Goal: Task Accomplishment & Management: Complete application form

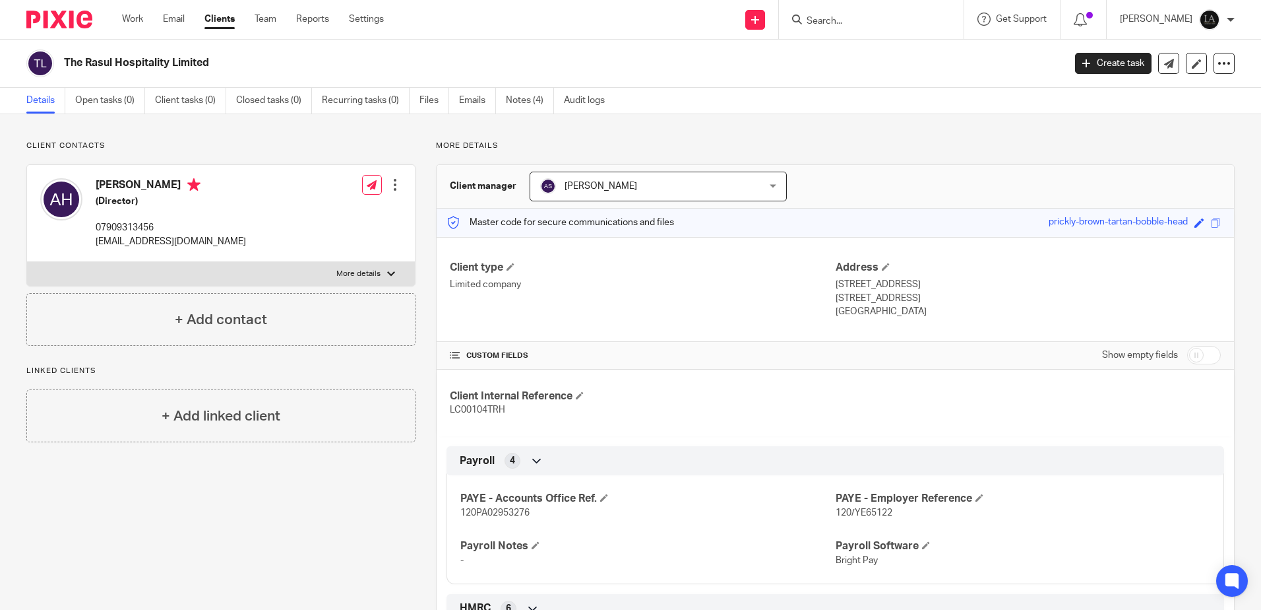
click at [871, 19] on input "Search" at bounding box center [865, 22] width 119 height 12
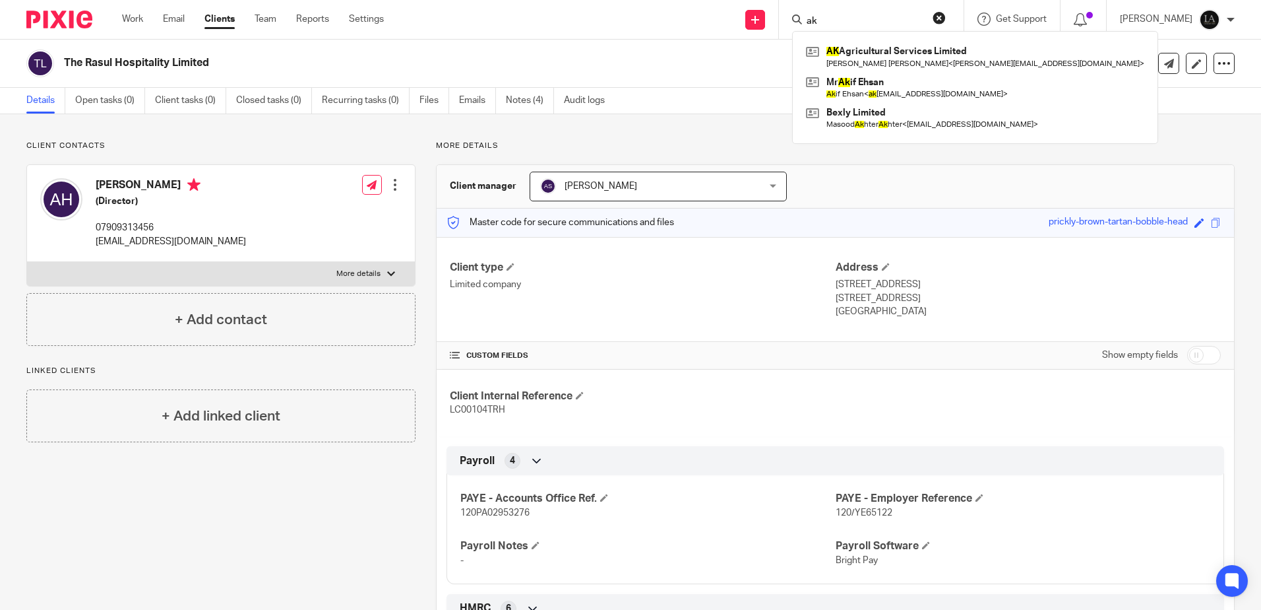
type input "a"
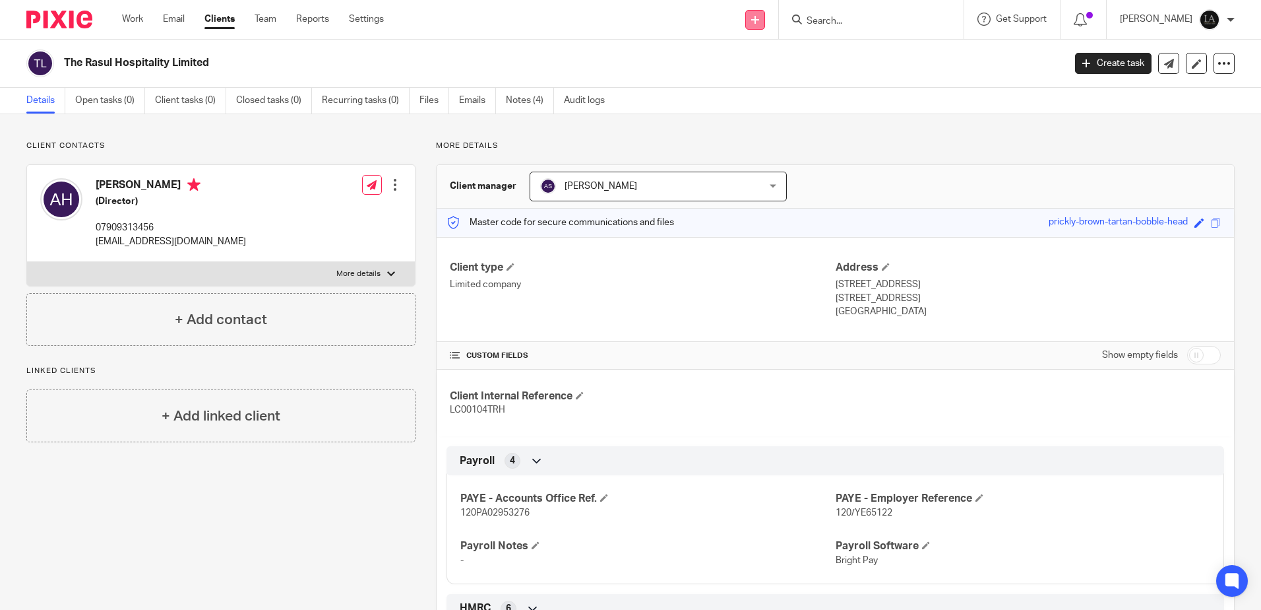
click at [759, 21] on icon at bounding box center [755, 20] width 8 height 8
click at [770, 99] on link "Add client" at bounding box center [773, 100] width 92 height 19
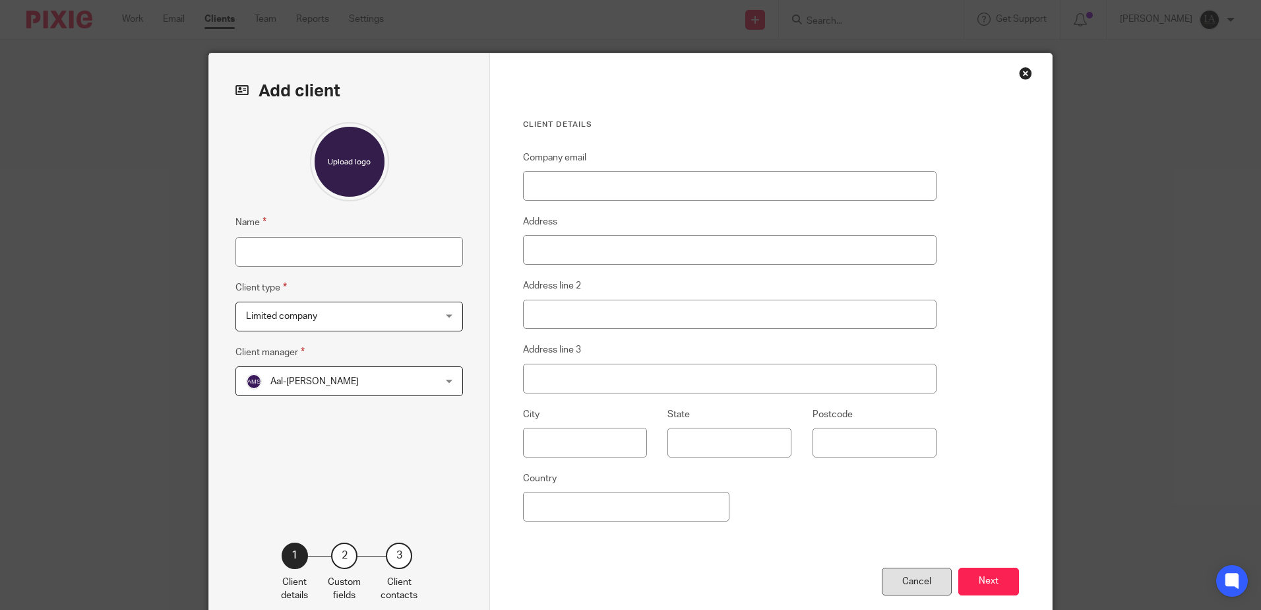
click at [929, 577] on div "Cancel" at bounding box center [917, 581] width 70 height 28
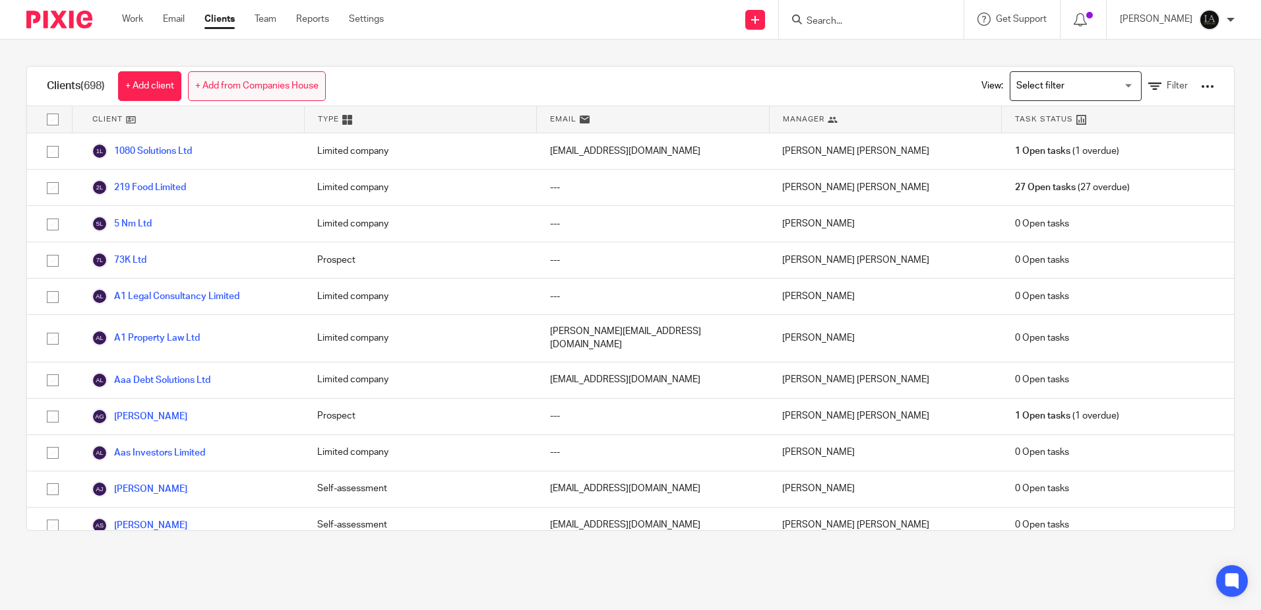
click at [286, 83] on link "+ Add from Companies House" at bounding box center [257, 86] width 138 height 30
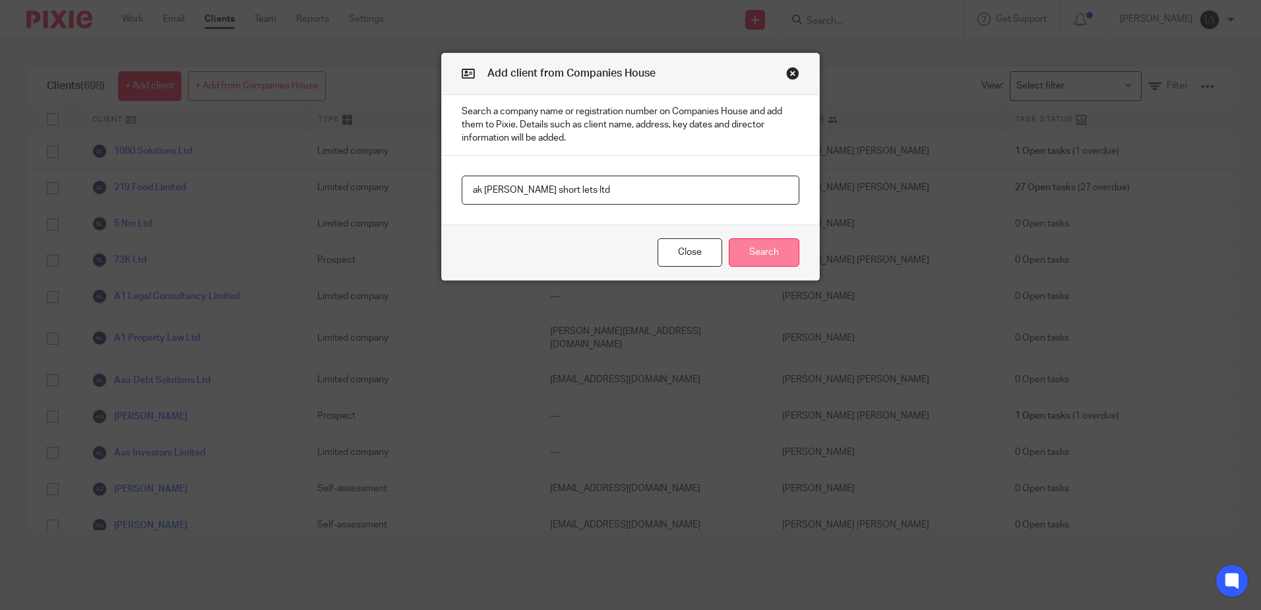
type input "ak smith short lets ltd"
click at [755, 246] on button "Search" at bounding box center [764, 252] width 71 height 28
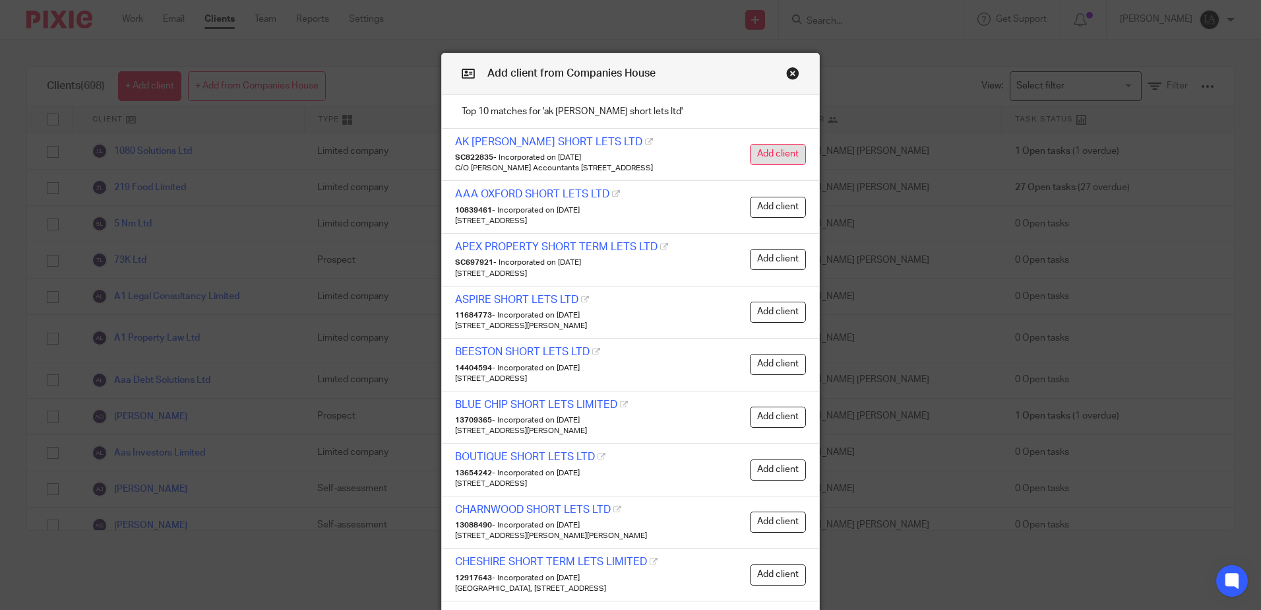
click at [772, 153] on button "Add client" at bounding box center [778, 154] width 56 height 21
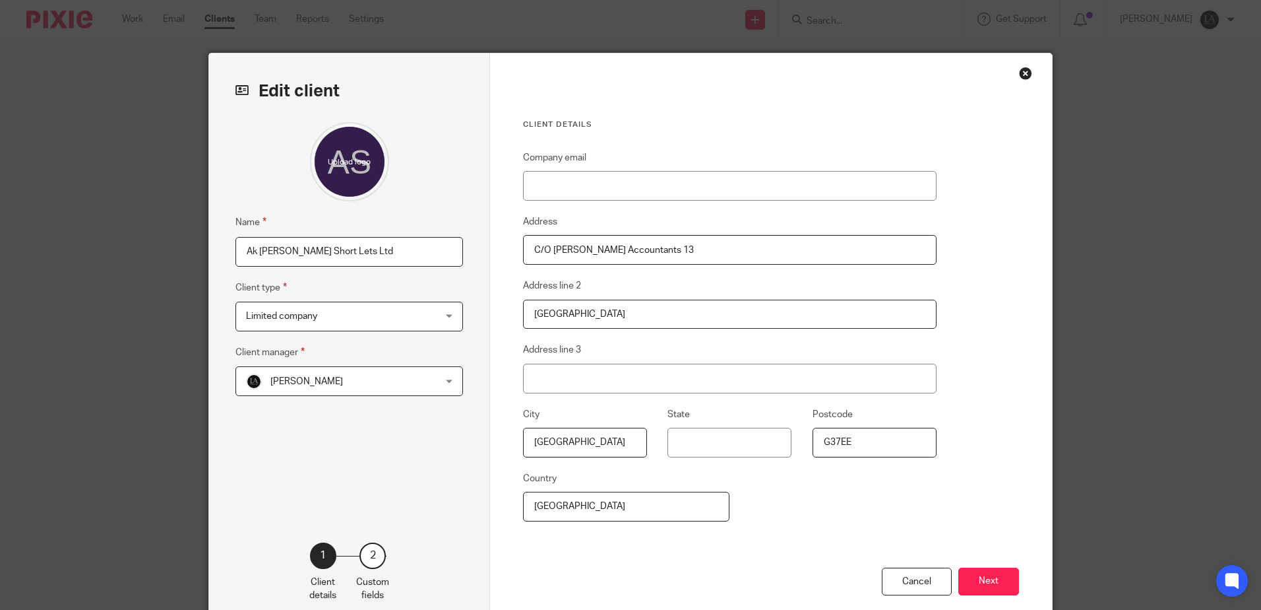
click at [450, 382] on div "[PERSON_NAME] [PERSON_NAME]" at bounding box center [350, 381] width 228 height 30
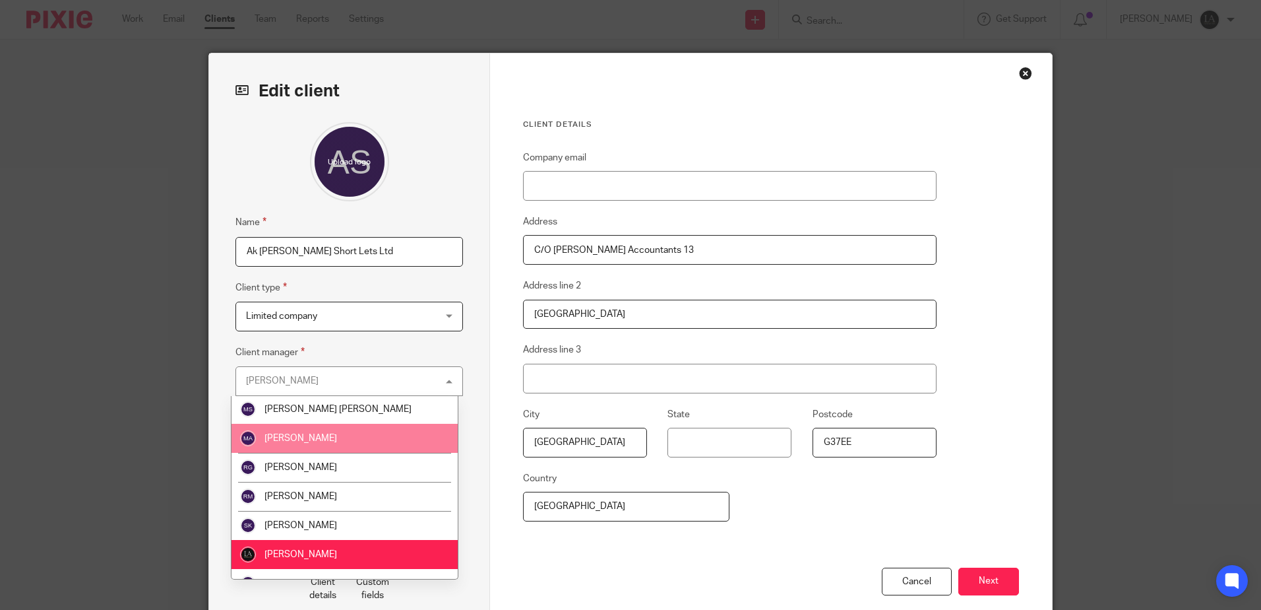
scroll to position [198, 0]
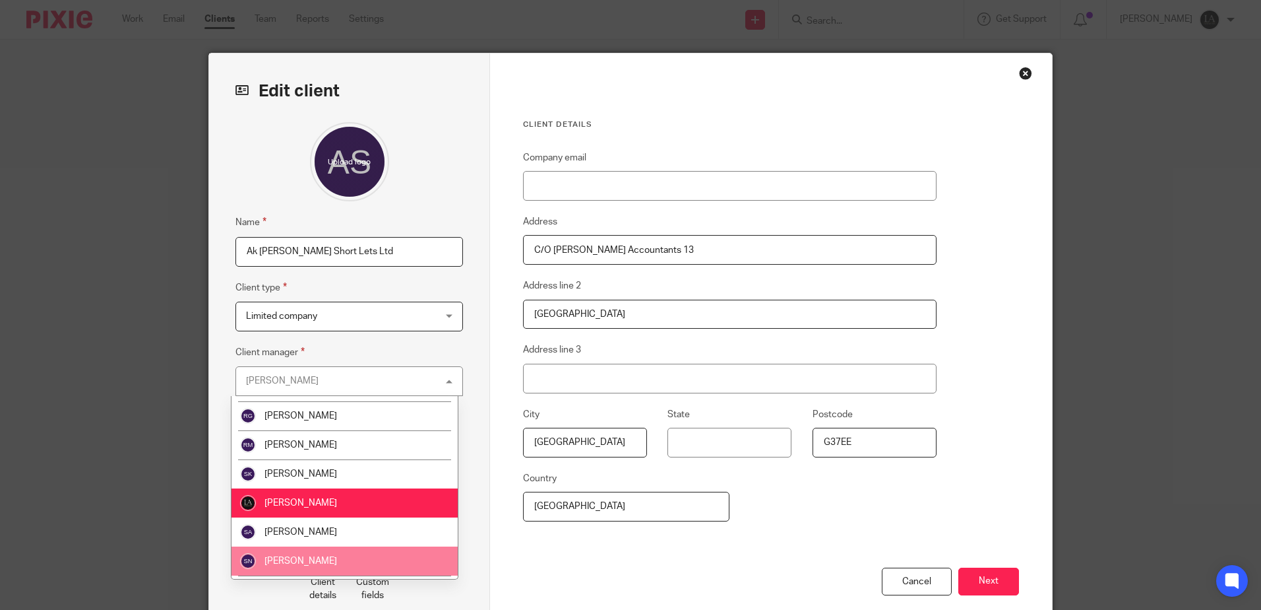
click at [315, 561] on span "[PERSON_NAME]" at bounding box center [301, 560] width 73 height 9
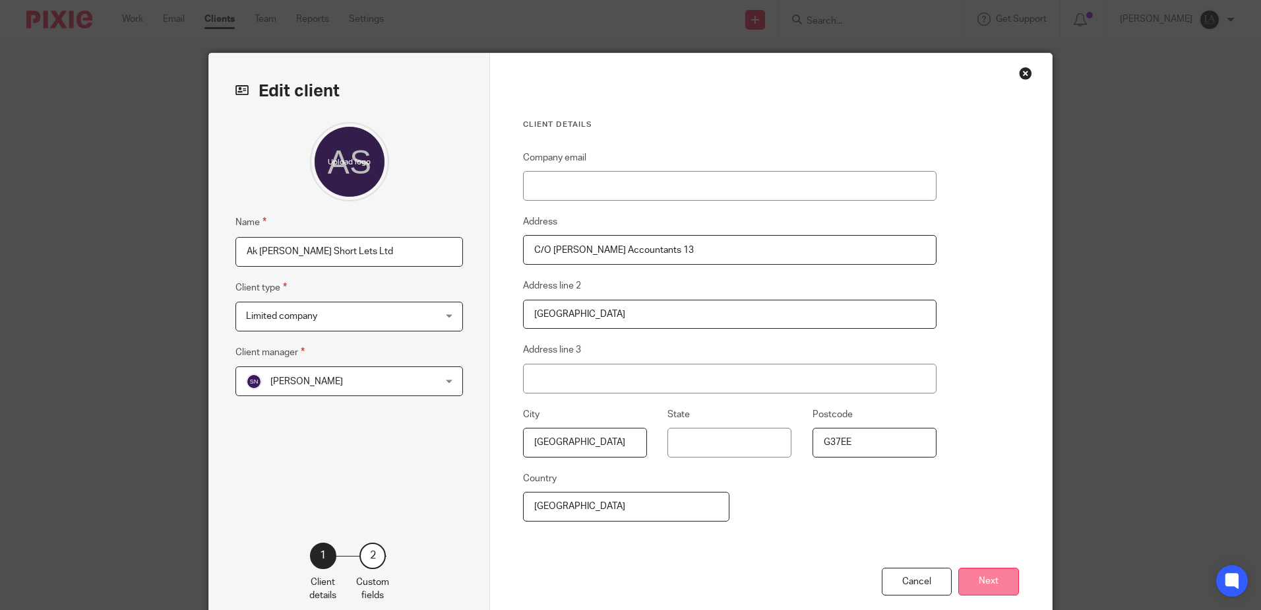
click at [994, 583] on button "Next" at bounding box center [989, 581] width 61 height 28
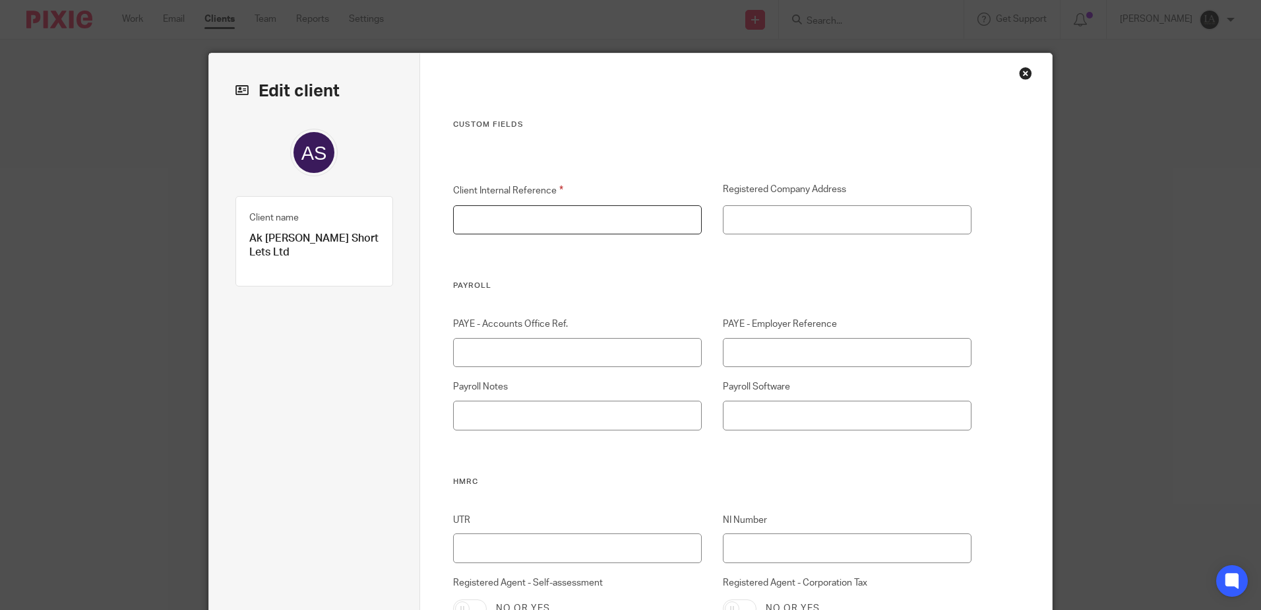
click at [492, 230] on input "Client Internal Reference" at bounding box center [577, 220] width 249 height 30
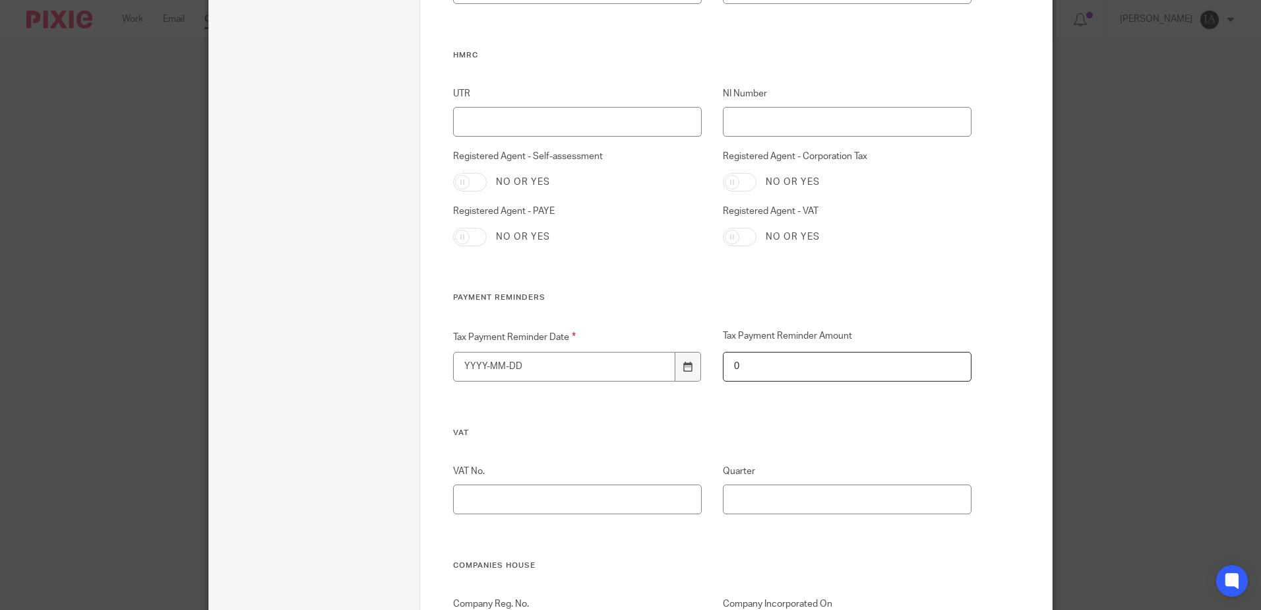
scroll to position [528, 0]
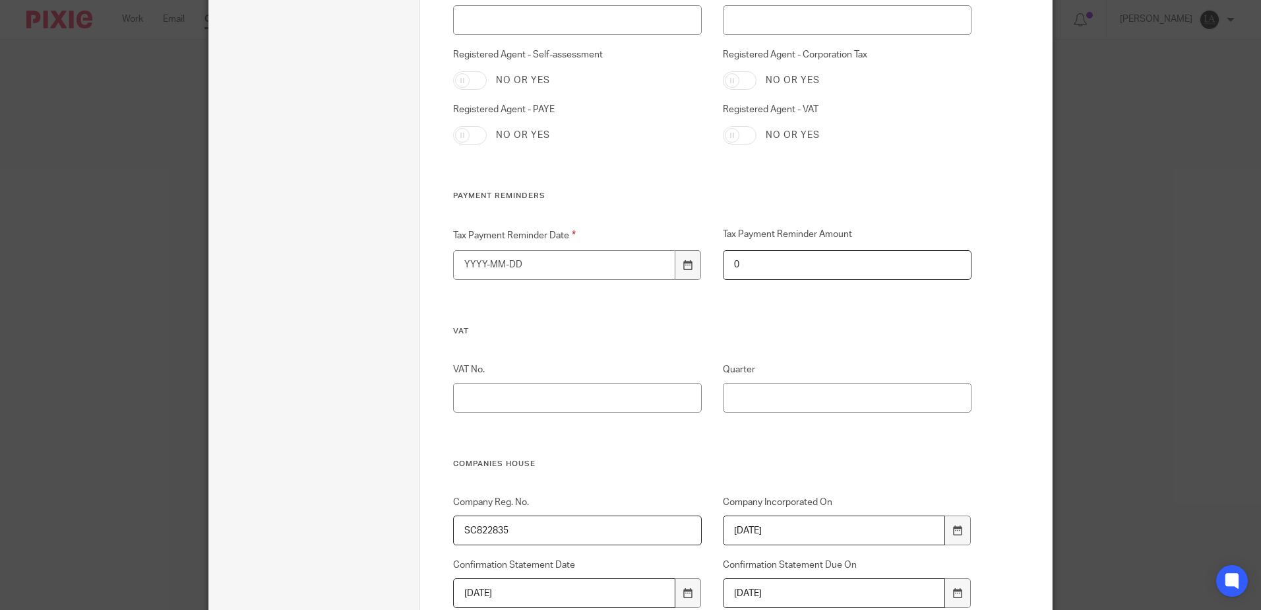
type input "0"
click at [629, 271] on input "Tax Payment Reminder Date" at bounding box center [564, 265] width 223 height 30
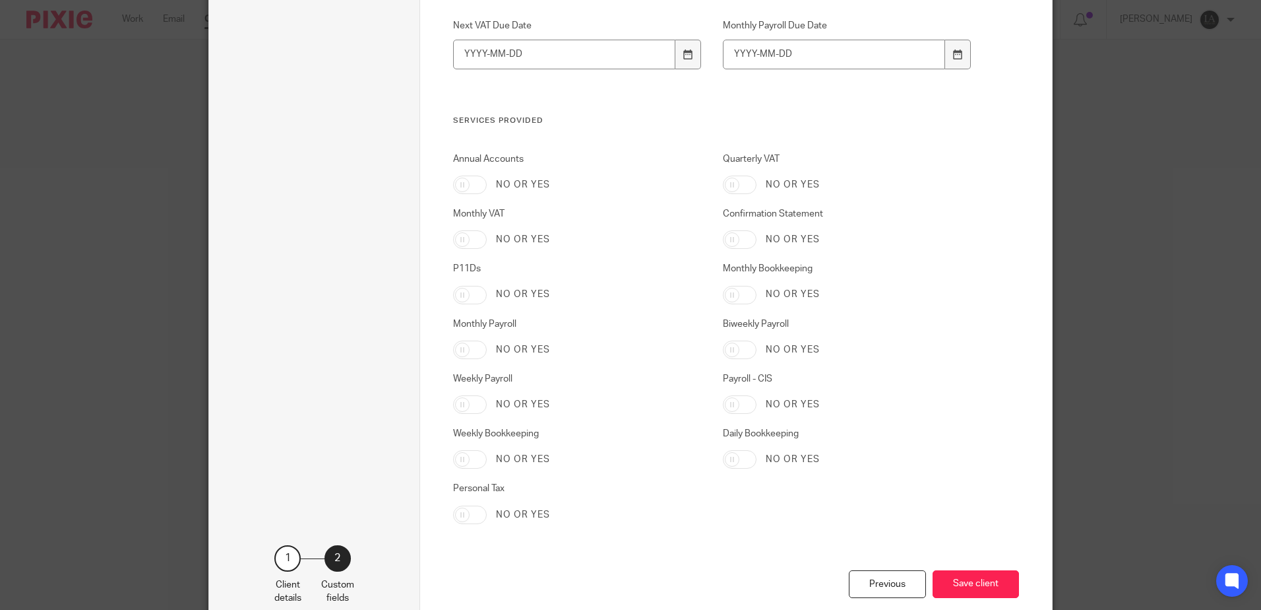
scroll to position [2048, 0]
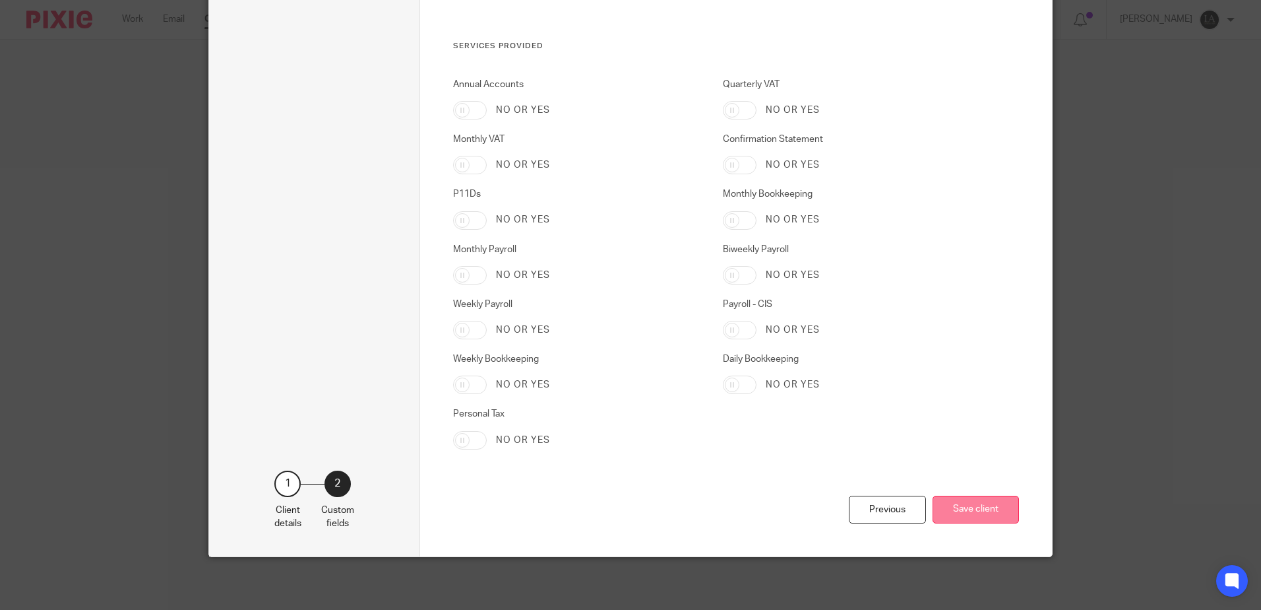
type input "1900-01-01"
click at [978, 508] on button "Save client" at bounding box center [976, 509] width 86 height 28
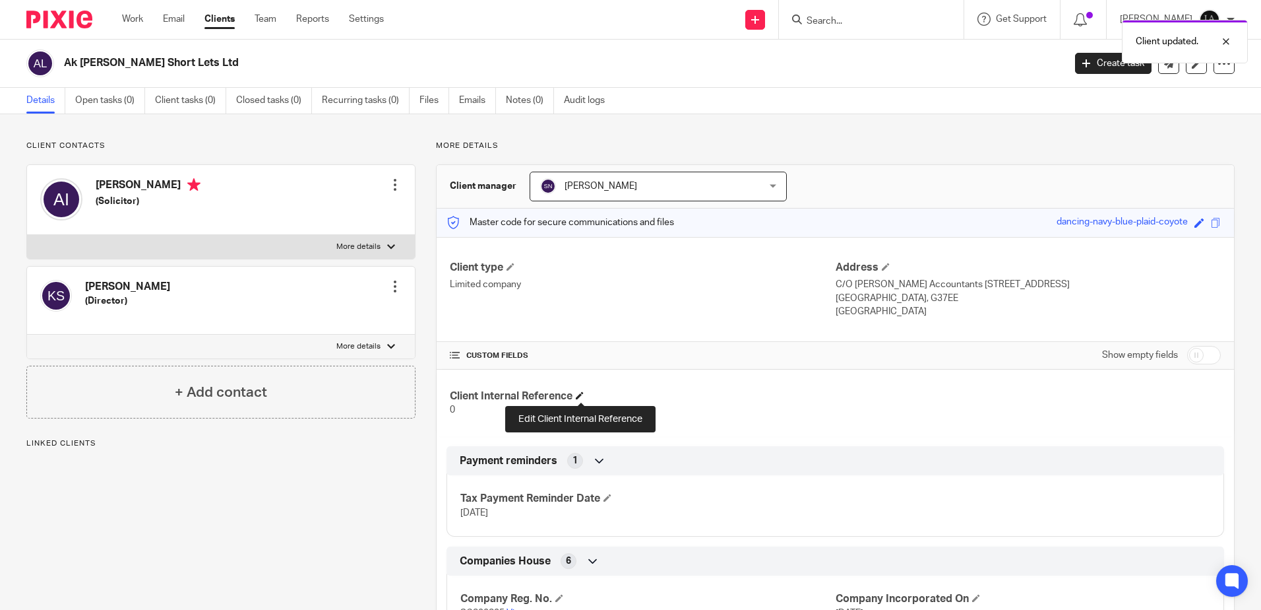
click at [584, 397] on span at bounding box center [580, 395] width 8 height 8
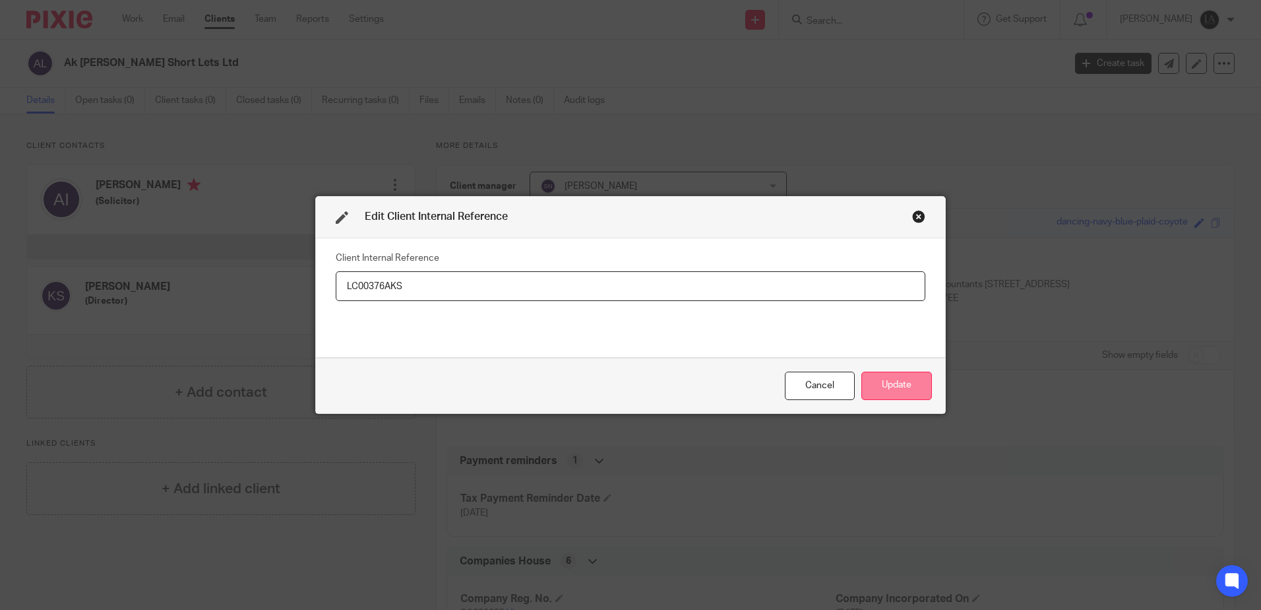
type input "LC00376AKS"
click at [889, 383] on button "Update" at bounding box center [897, 385] width 71 height 28
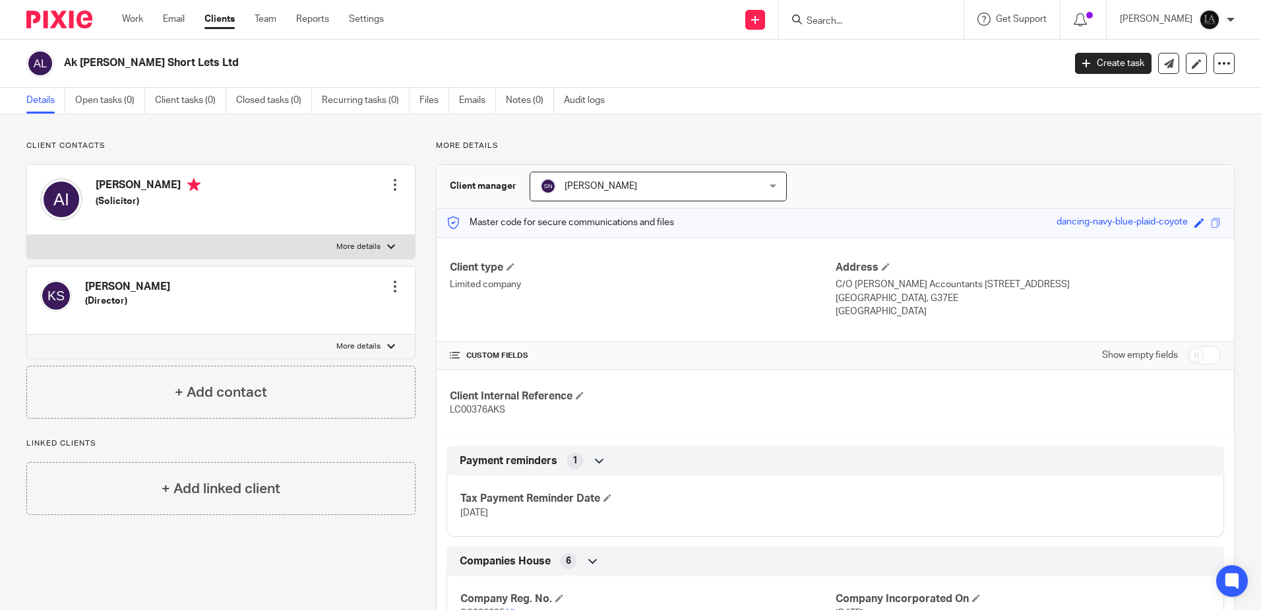
click at [856, 25] on input "Search" at bounding box center [865, 22] width 119 height 12
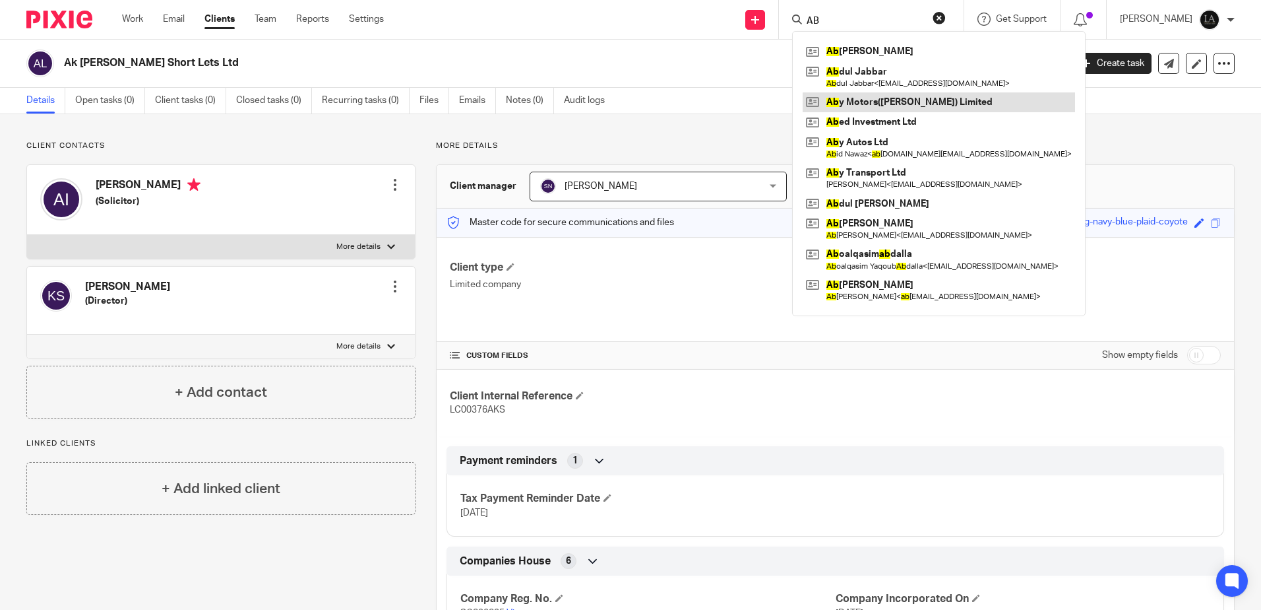
type input "AB"
click at [897, 95] on link at bounding box center [939, 102] width 272 height 20
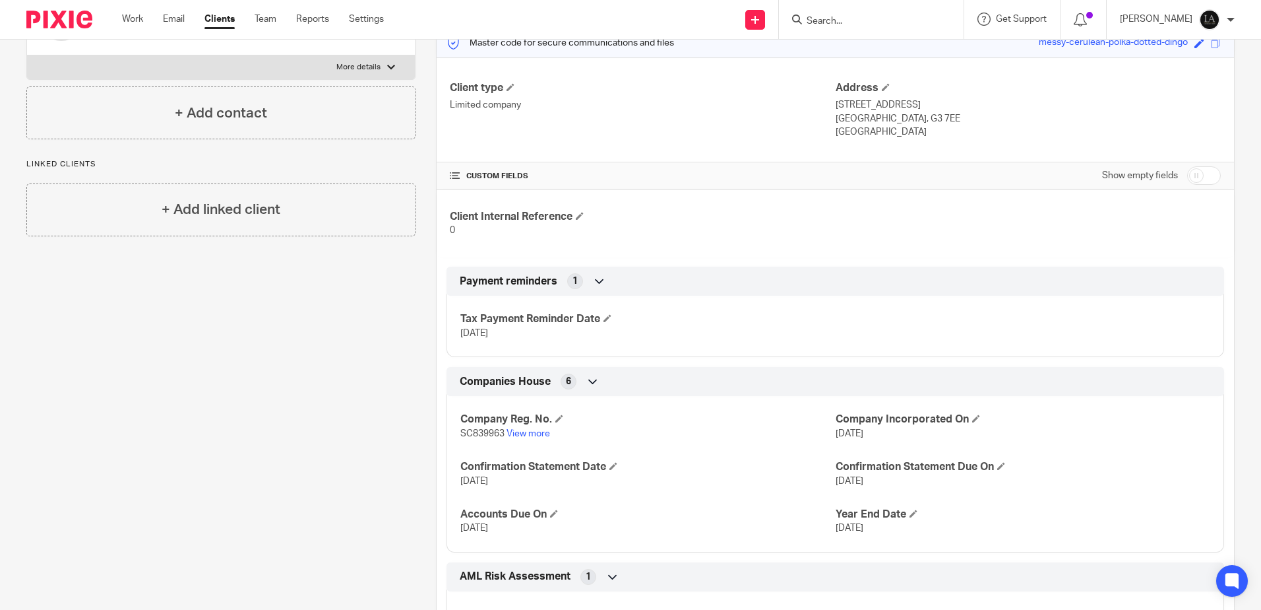
scroll to position [198, 0]
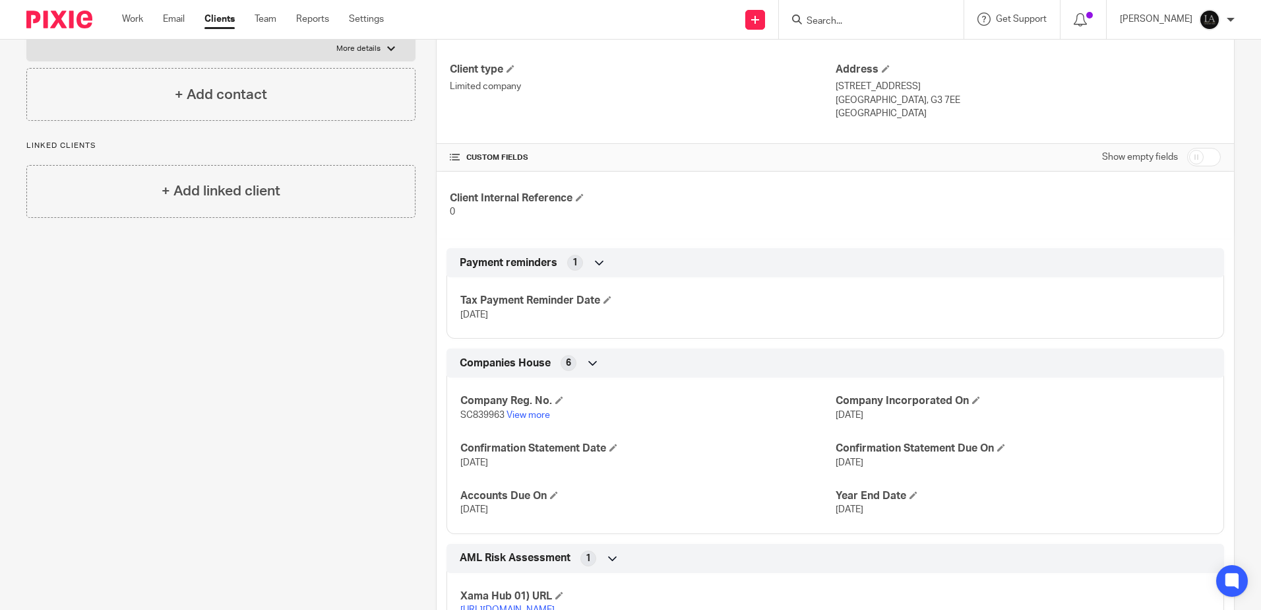
click at [1198, 158] on input "checkbox" at bounding box center [1204, 157] width 34 height 18
checkbox input "true"
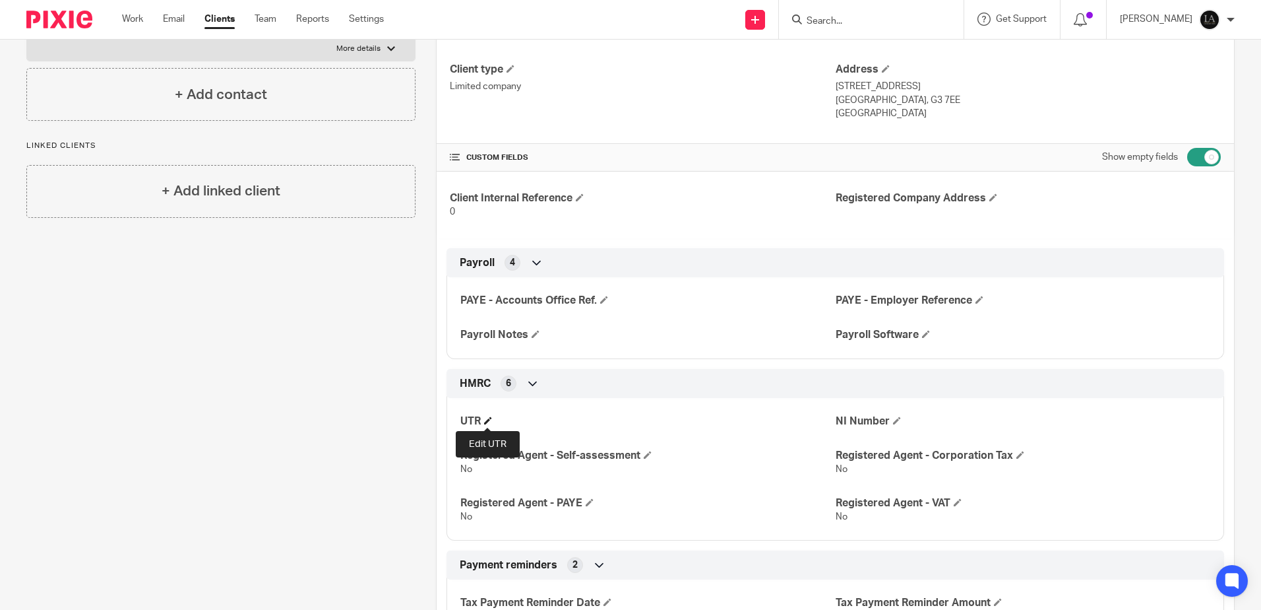
click at [490, 420] on span at bounding box center [488, 420] width 8 height 8
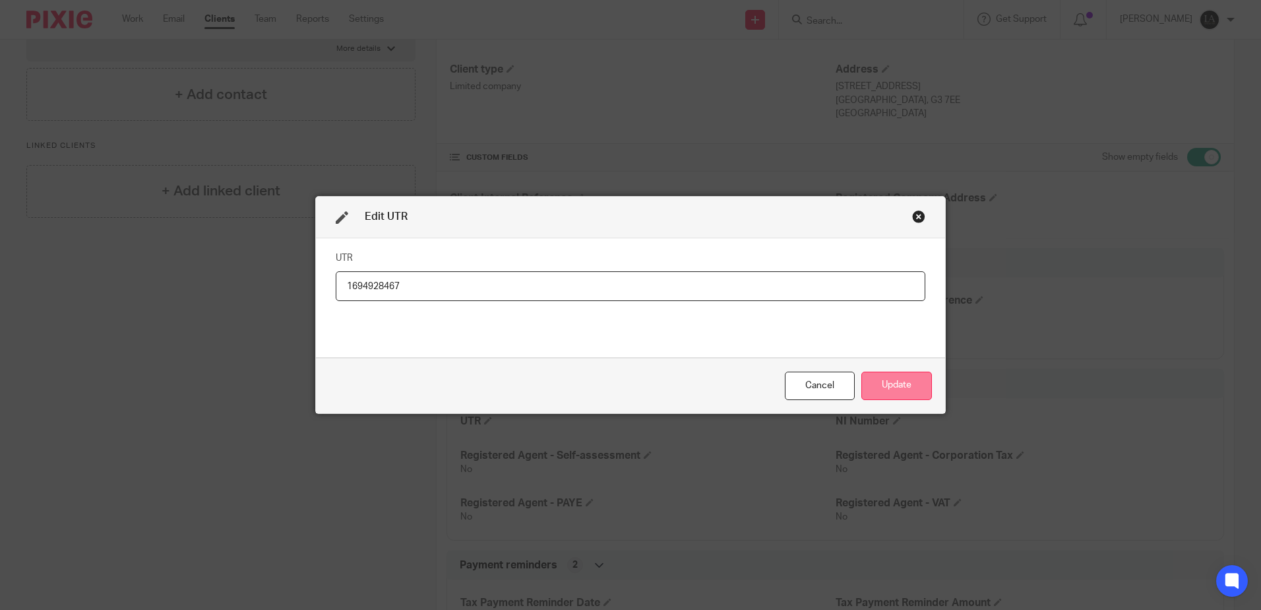
type input "1694928467"
click at [892, 385] on button "Update" at bounding box center [897, 385] width 71 height 28
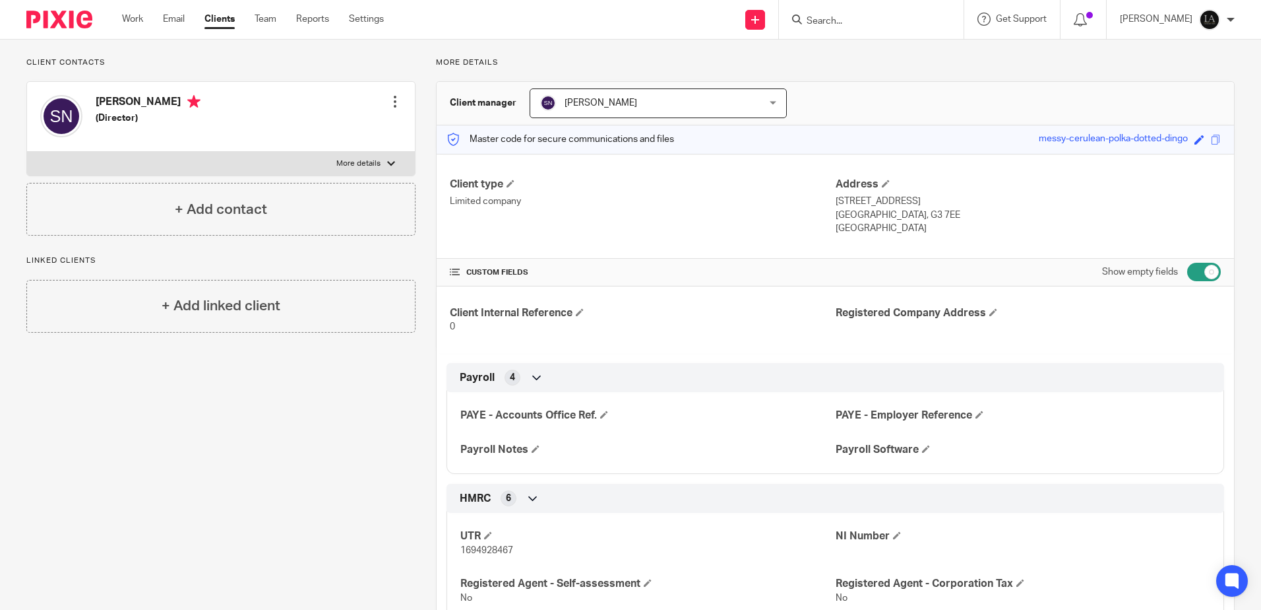
scroll to position [0, 0]
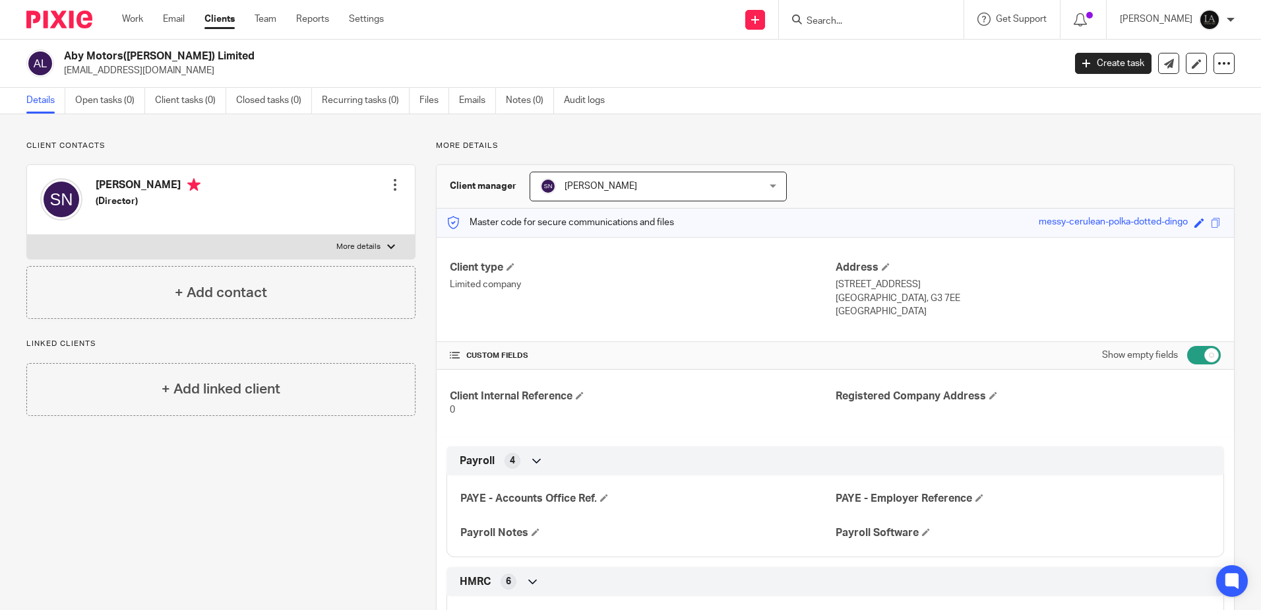
click at [837, 27] on input "Search" at bounding box center [865, 22] width 119 height 12
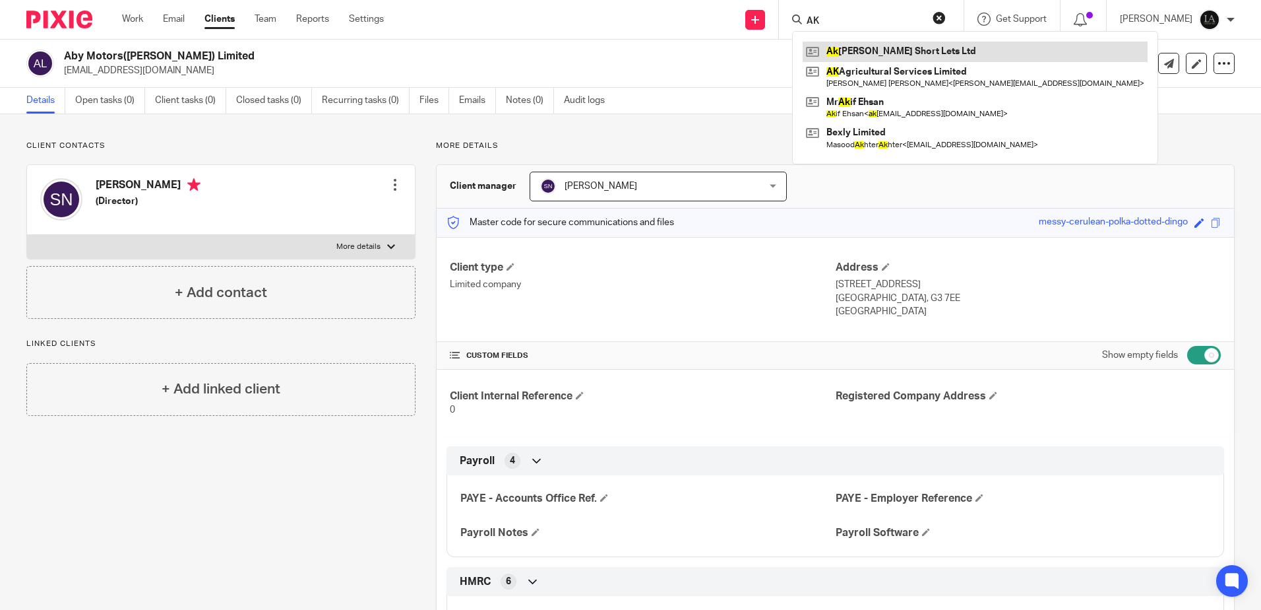
type input "AK"
click at [885, 51] on link at bounding box center [975, 52] width 345 height 20
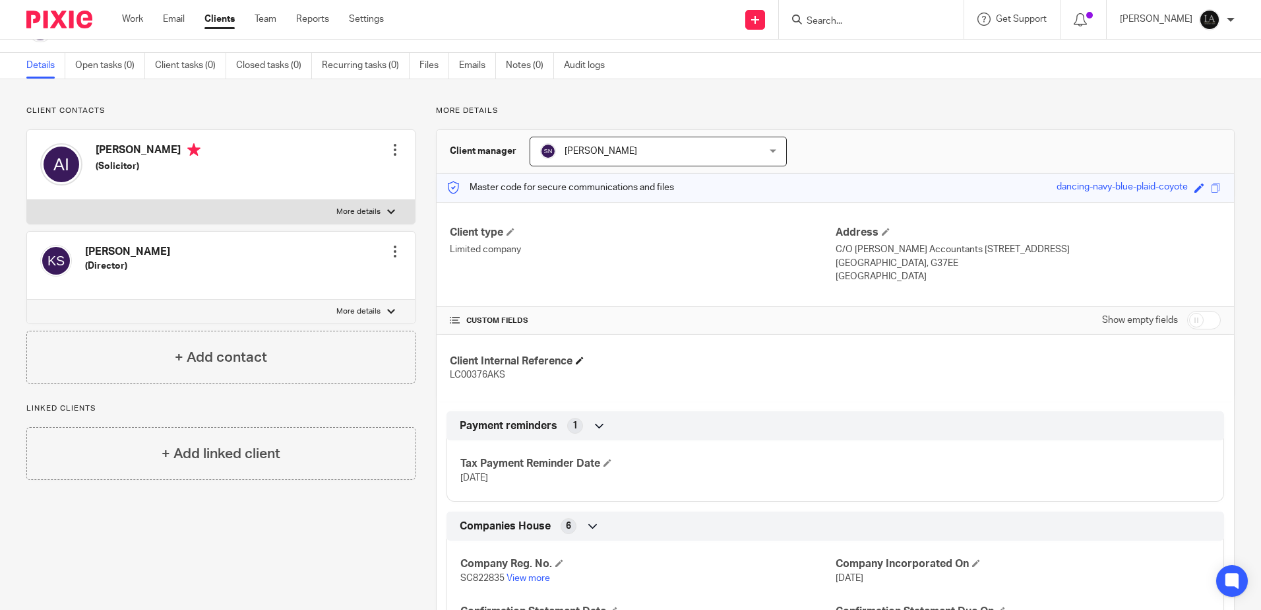
scroll to position [66, 0]
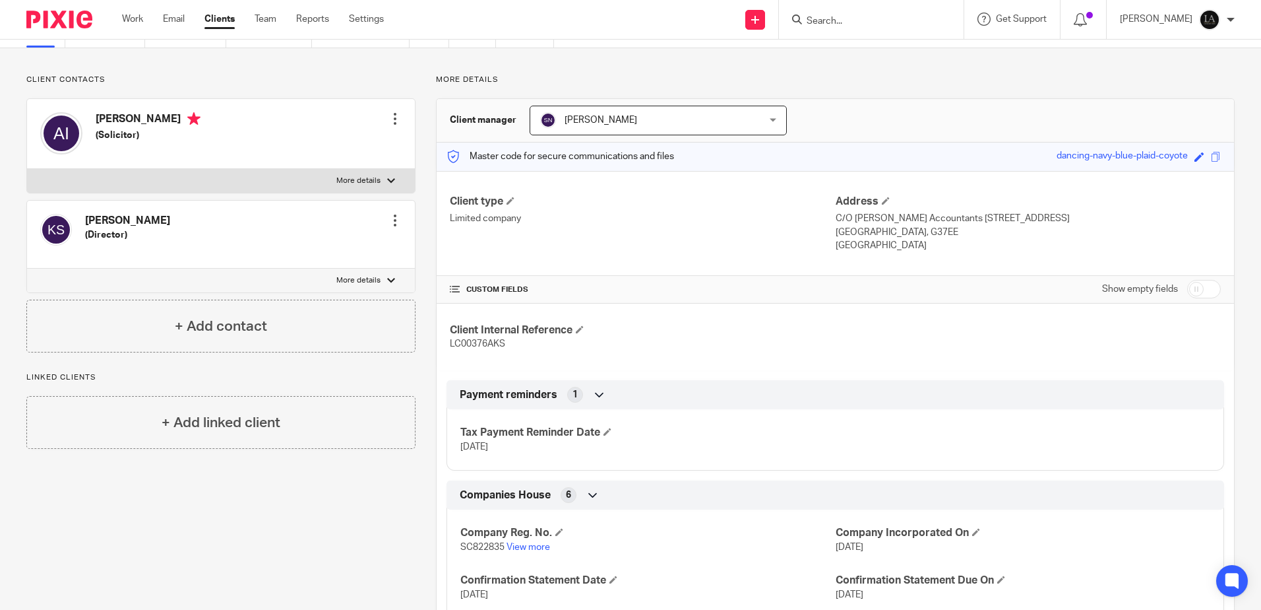
click at [891, 28] on div at bounding box center [871, 19] width 185 height 39
click at [879, 15] on form at bounding box center [876, 19] width 141 height 16
click at [846, 15] on form at bounding box center [876, 19] width 141 height 16
click at [841, 20] on input "Search" at bounding box center [865, 22] width 119 height 12
type input "BARTON"
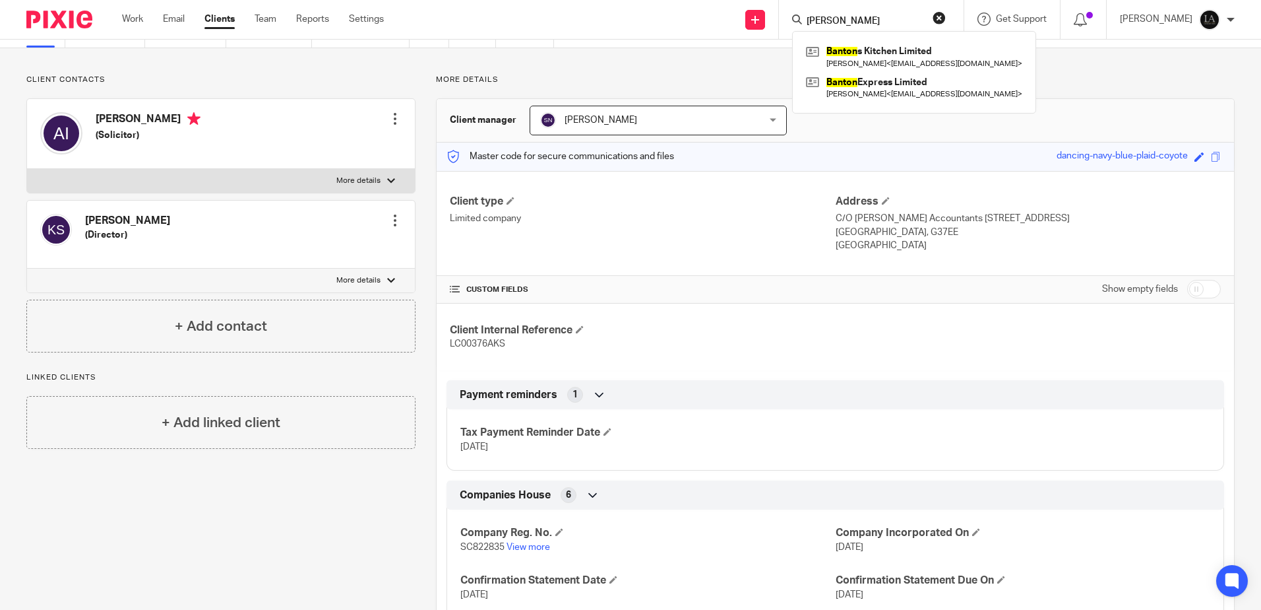
click at [946, 16] on button "reset" at bounding box center [939, 17] width 13 height 13
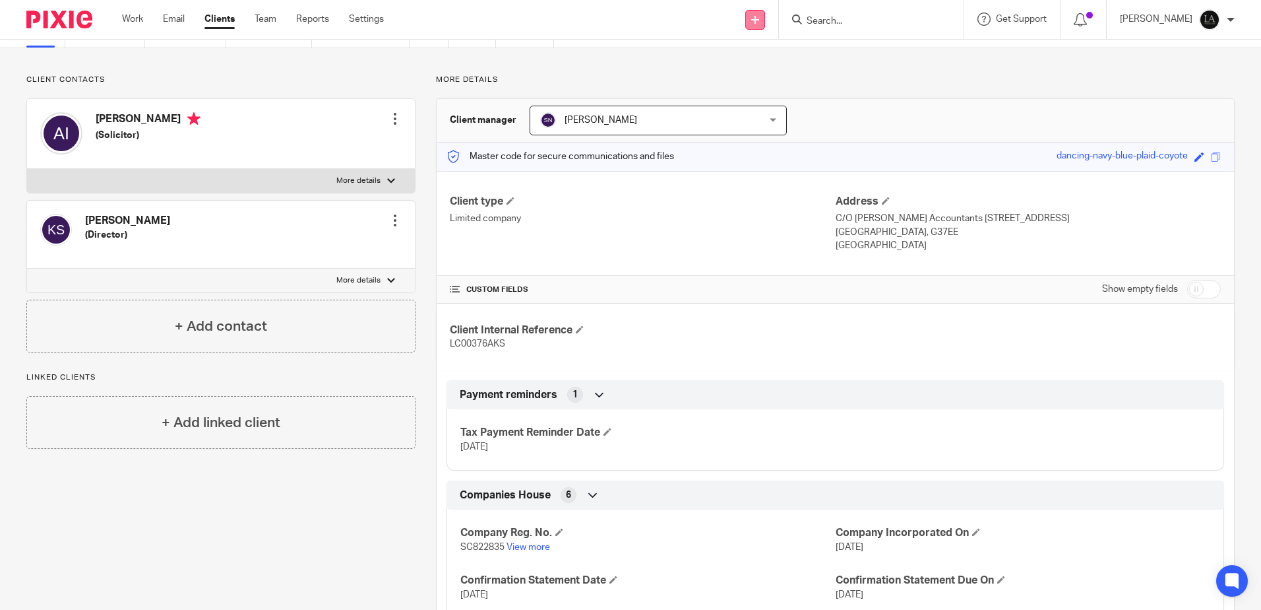
click at [759, 17] on icon at bounding box center [755, 20] width 8 height 8
click at [783, 92] on link "Add client" at bounding box center [773, 100] width 92 height 19
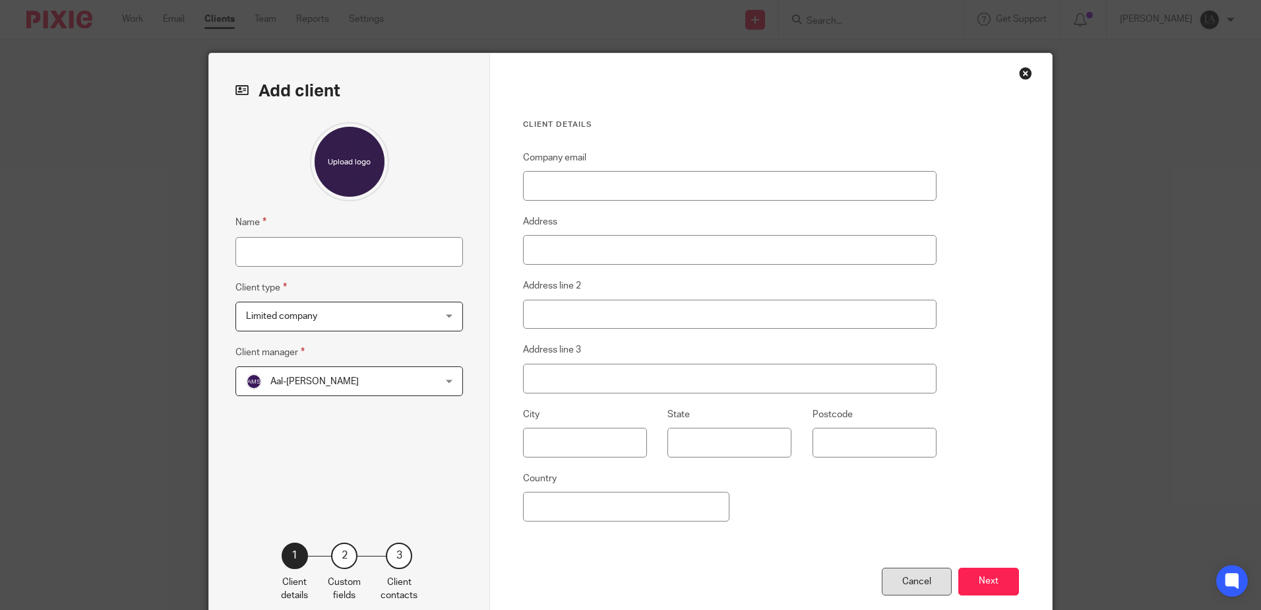
click at [920, 583] on div "Cancel" at bounding box center [917, 581] width 70 height 28
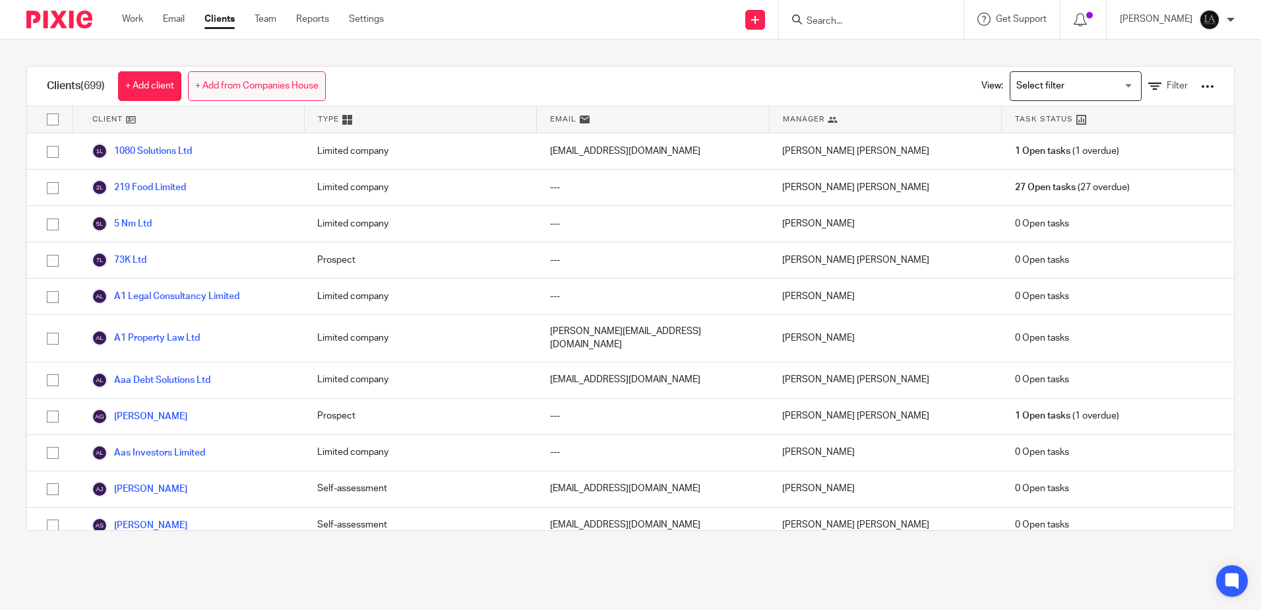
click at [273, 89] on link "+ Add from Companies House" at bounding box center [257, 86] width 138 height 30
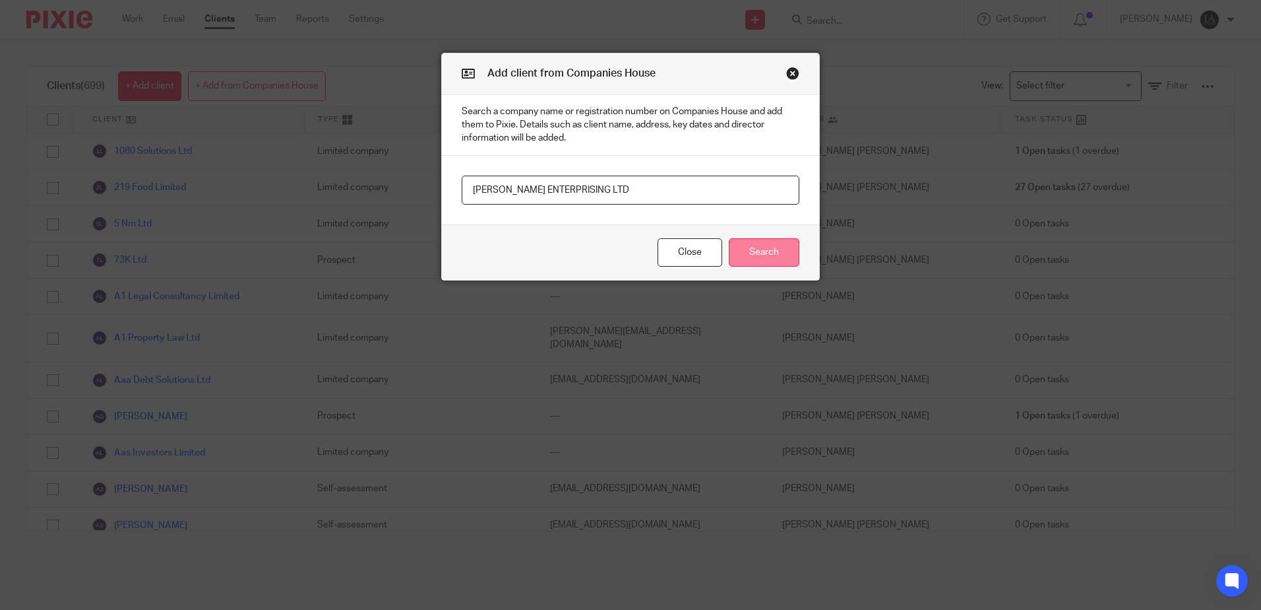
type input "BARTON ENTERPRISING LTD"
click at [784, 249] on button "Search" at bounding box center [764, 252] width 71 height 28
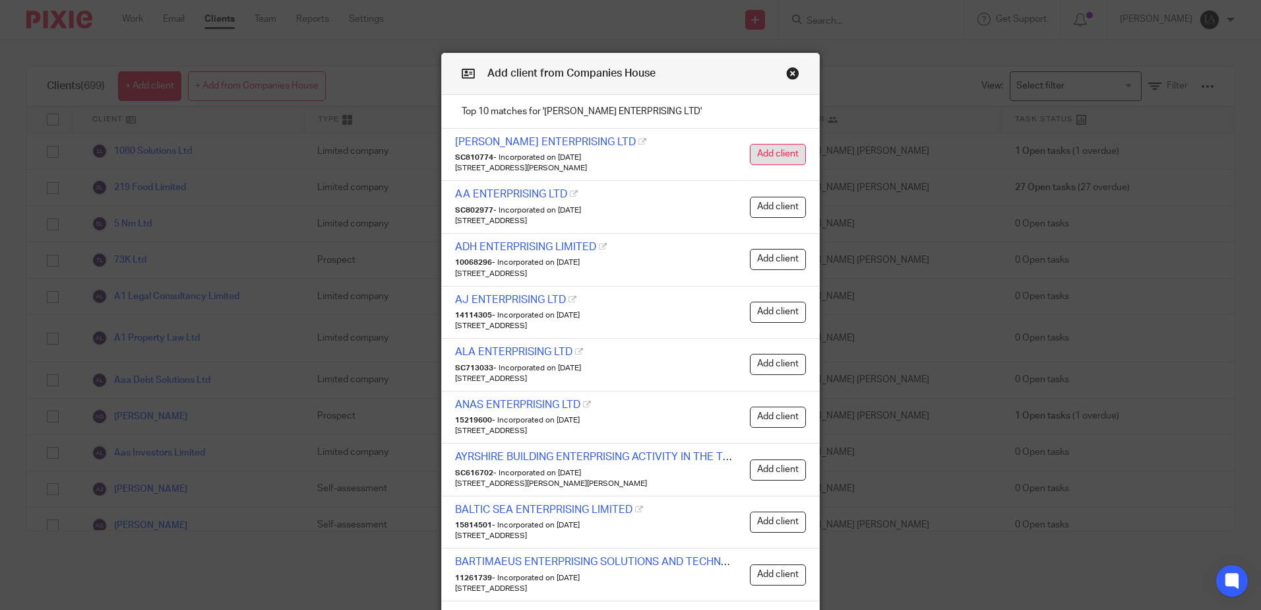
click at [754, 153] on button "Add client" at bounding box center [778, 154] width 56 height 21
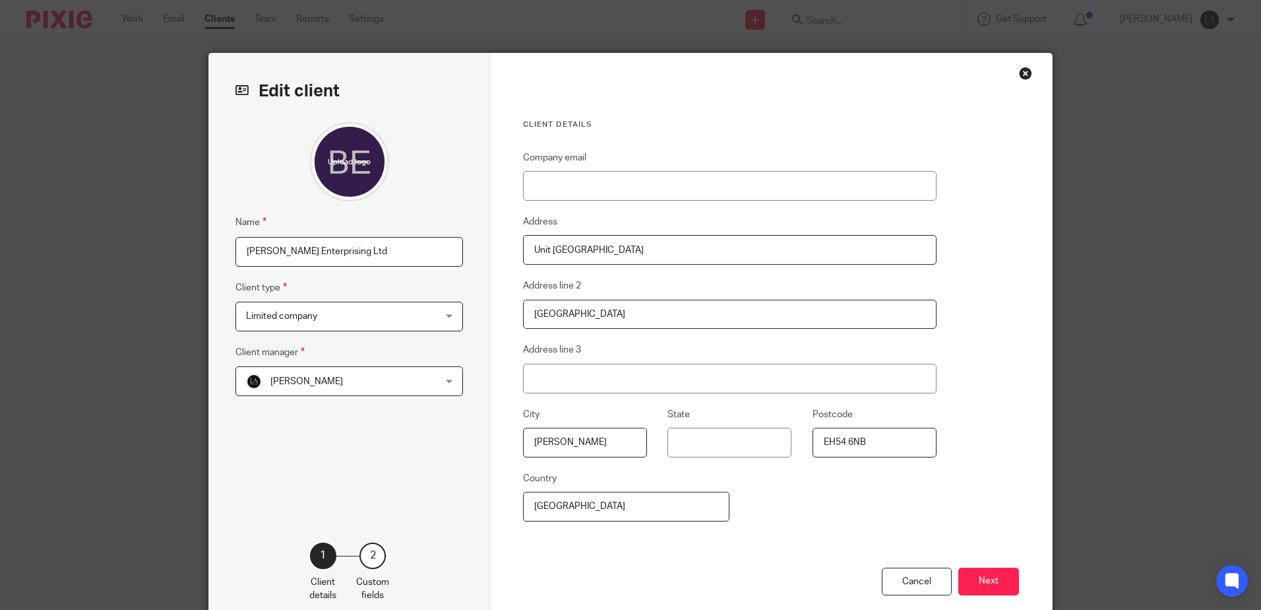
click at [445, 383] on div "[PERSON_NAME] [PERSON_NAME]" at bounding box center [350, 381] width 228 height 30
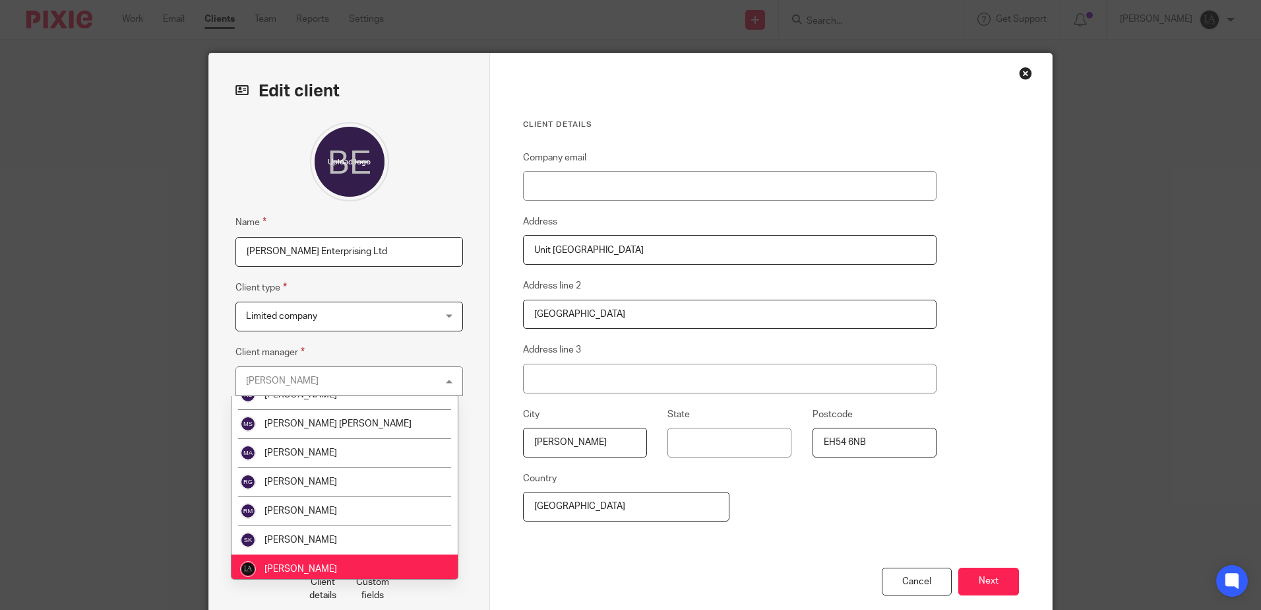
scroll to position [198, 0]
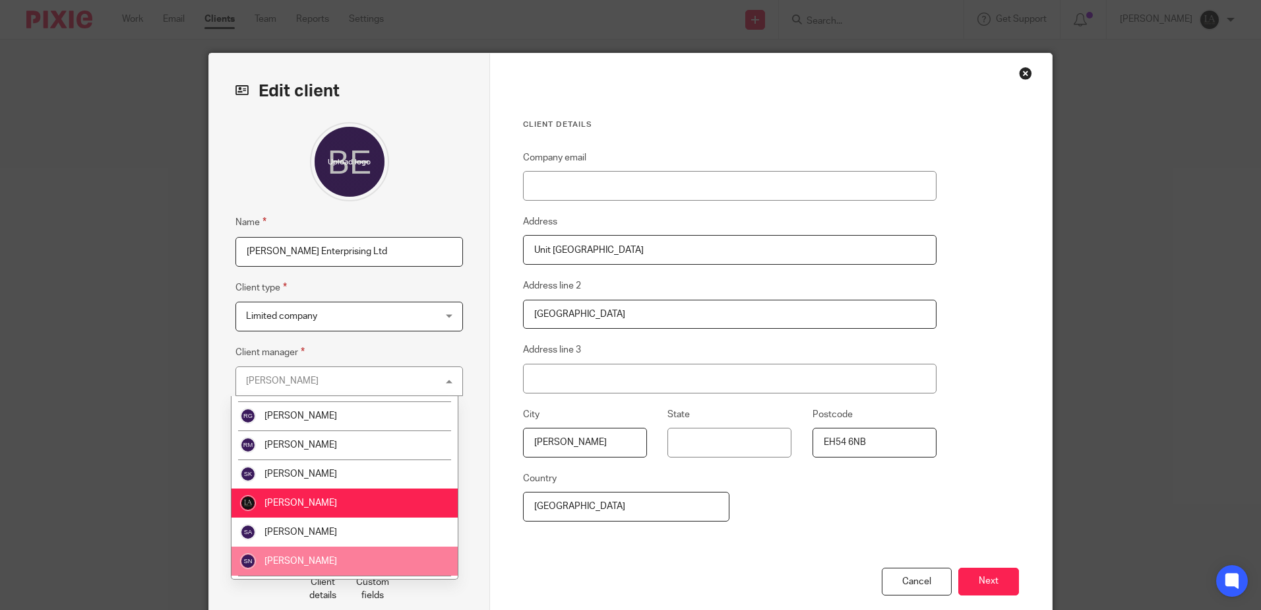
click at [301, 561] on span "[PERSON_NAME]" at bounding box center [301, 560] width 73 height 9
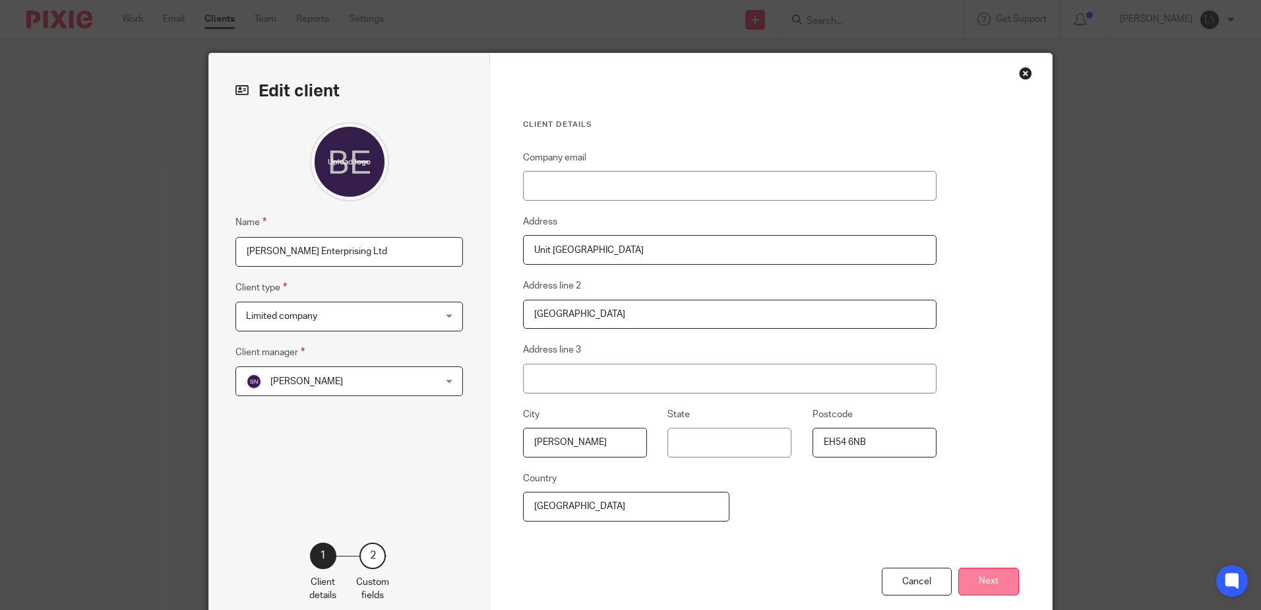
click at [982, 571] on button "Next" at bounding box center [989, 581] width 61 height 28
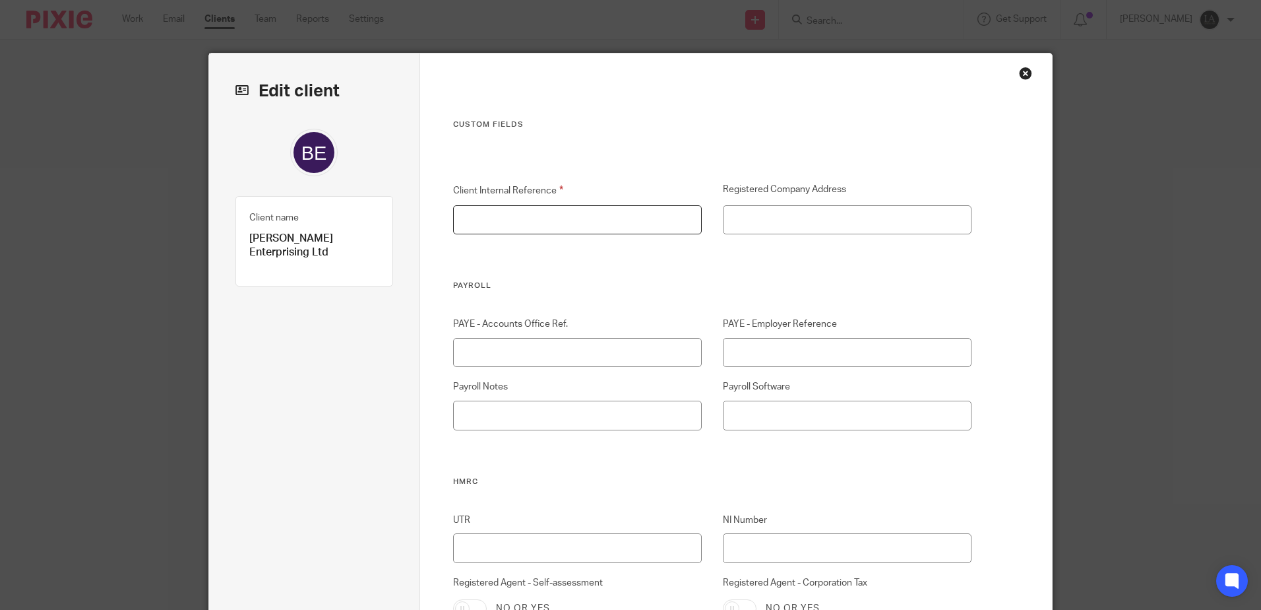
click at [476, 227] on input "Client Internal Reference" at bounding box center [577, 220] width 249 height 30
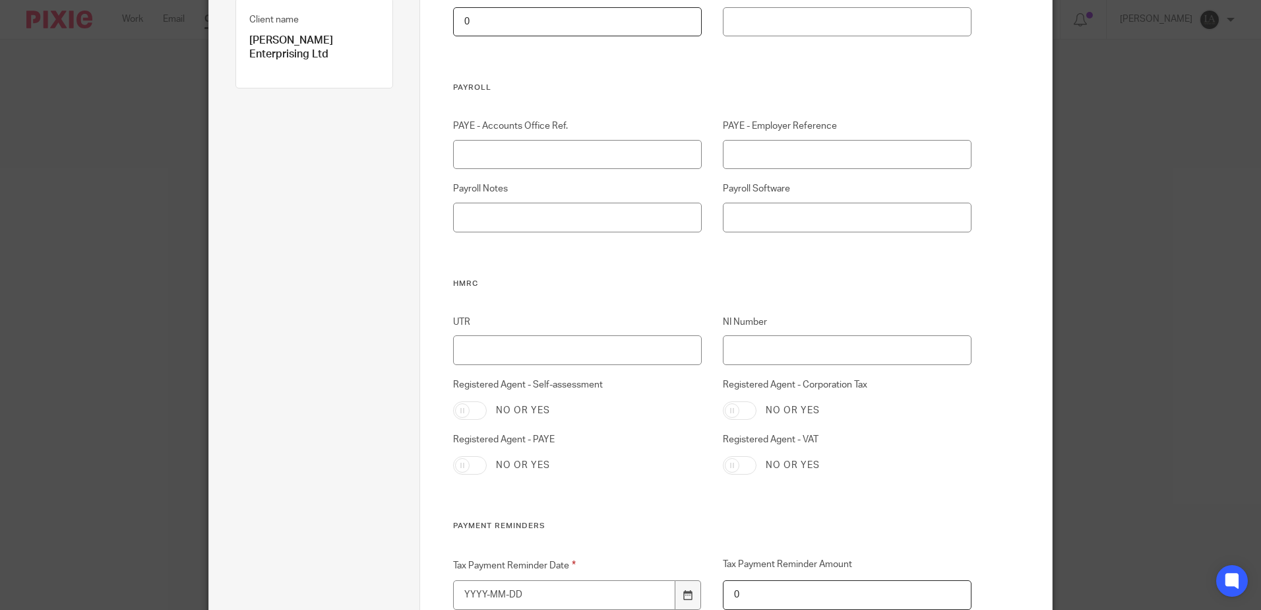
type input "0"
click at [479, 348] on input "UTR" at bounding box center [577, 350] width 249 height 30
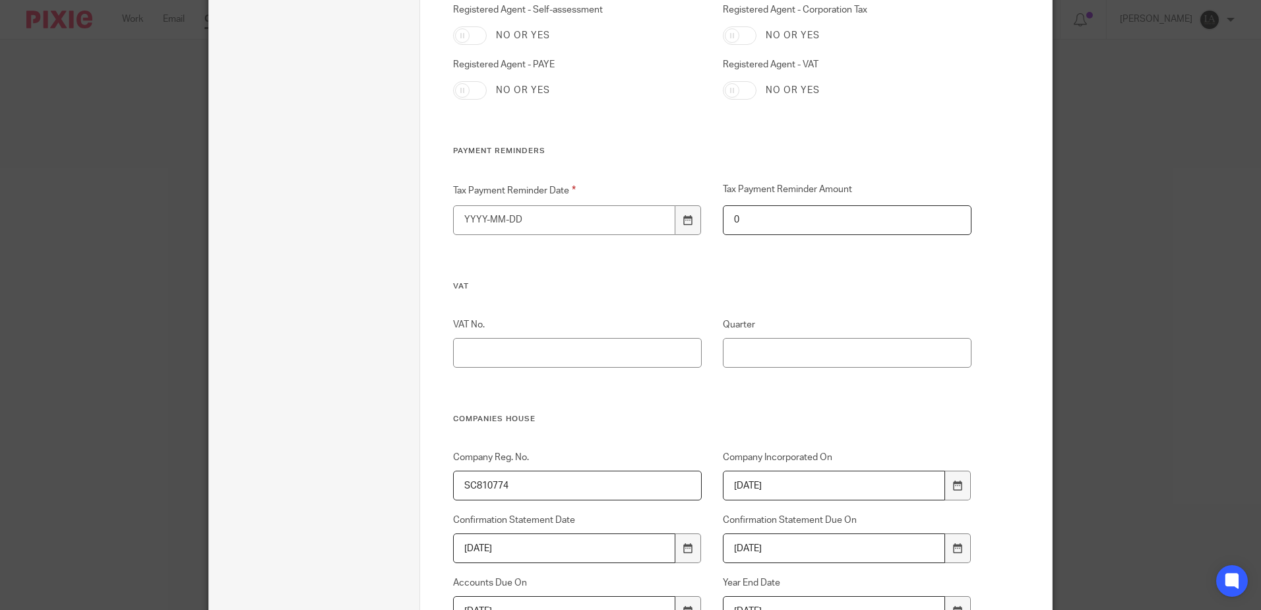
scroll to position [528, 0]
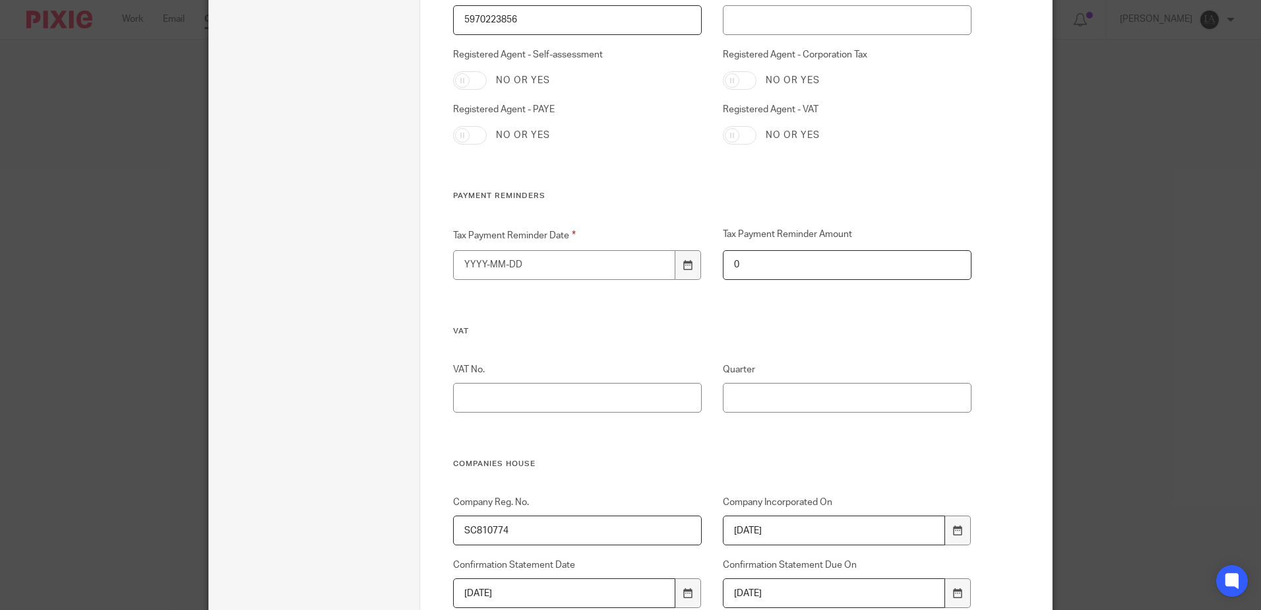
type input "5970223856"
click at [571, 269] on input "Tax Payment Reminder Date" at bounding box center [564, 265] width 223 height 30
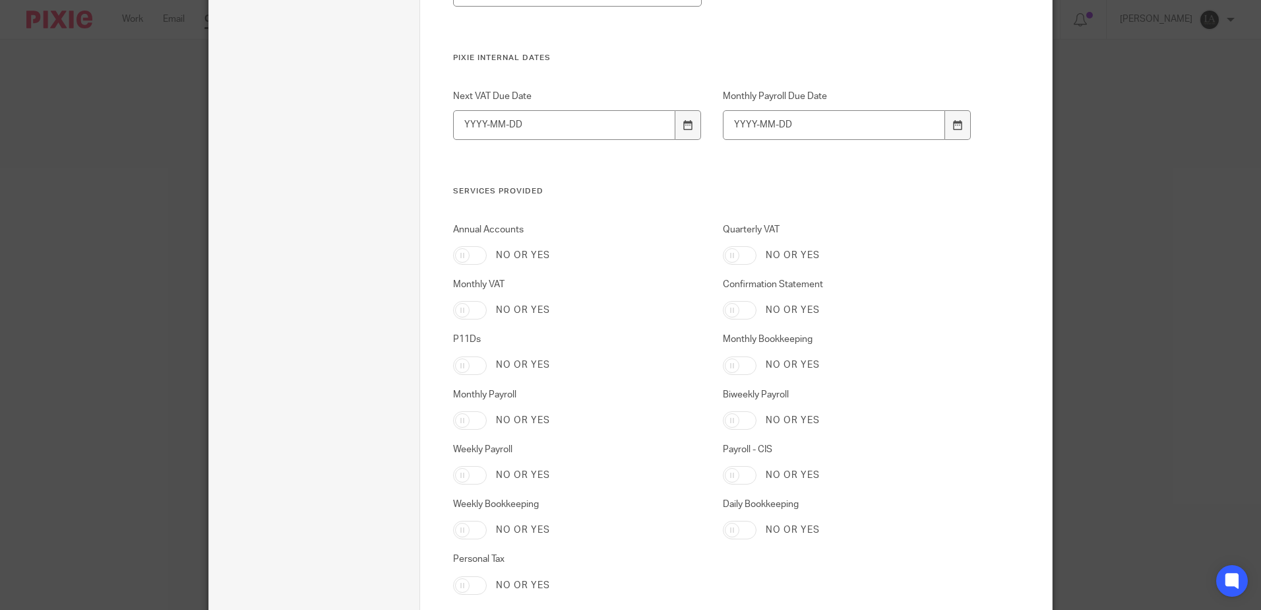
scroll to position [2048, 0]
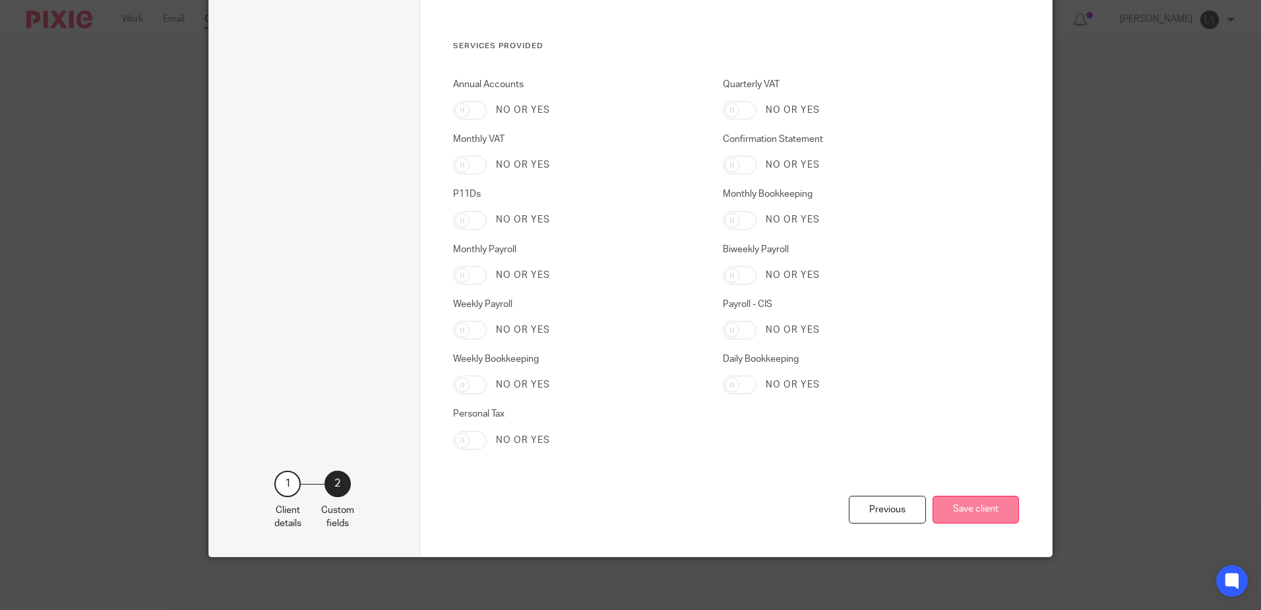
type input "1900-01-01"
click at [961, 510] on button "Save client" at bounding box center [976, 509] width 86 height 28
